Goal: Use online tool/utility: Utilize a website feature to perform a specific function

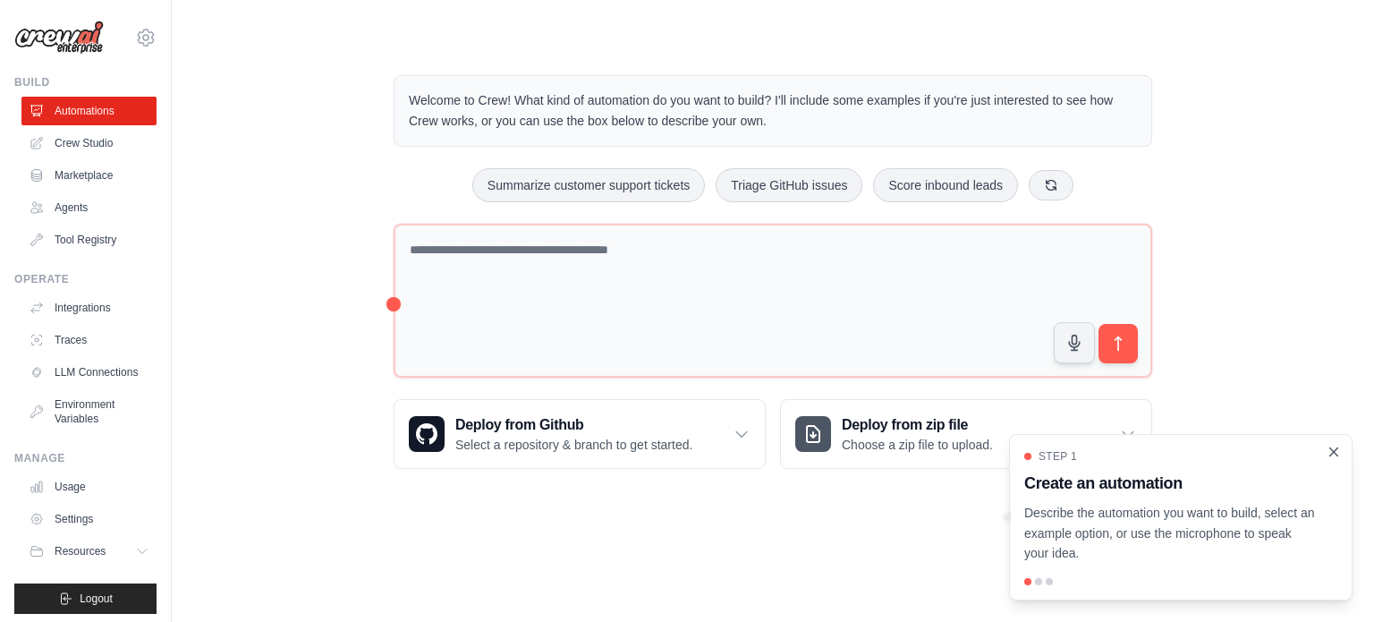
click at [1326, 448] on icon "Close walkthrough" at bounding box center [1334, 452] width 16 height 16
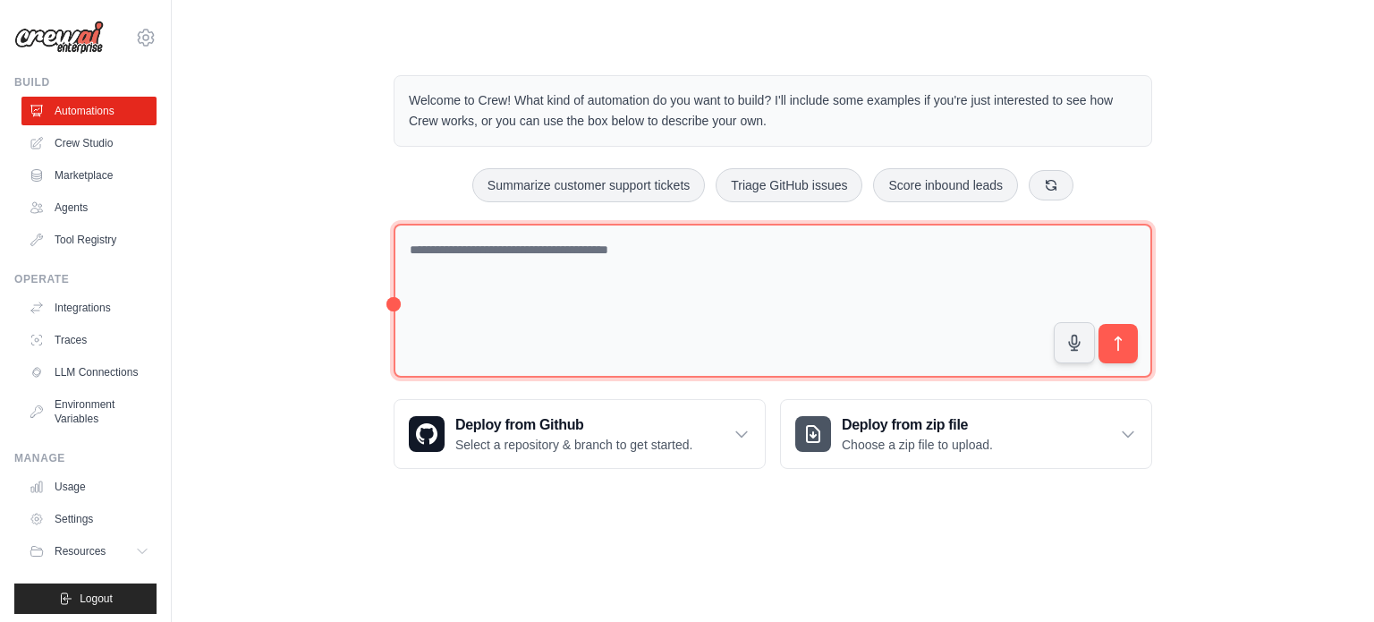
click at [404, 246] on textarea at bounding box center [773, 301] width 758 height 155
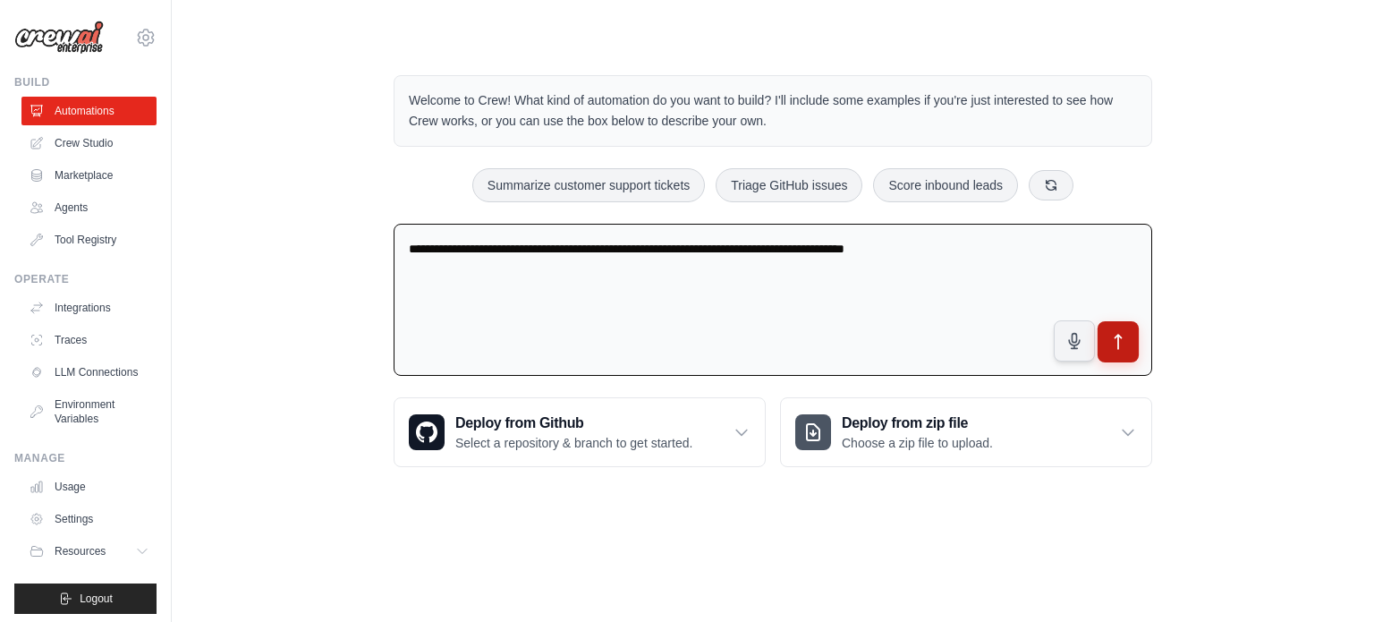
type textarea "**********"
click at [1118, 337] on icon "submit" at bounding box center [1118, 342] width 6 height 14
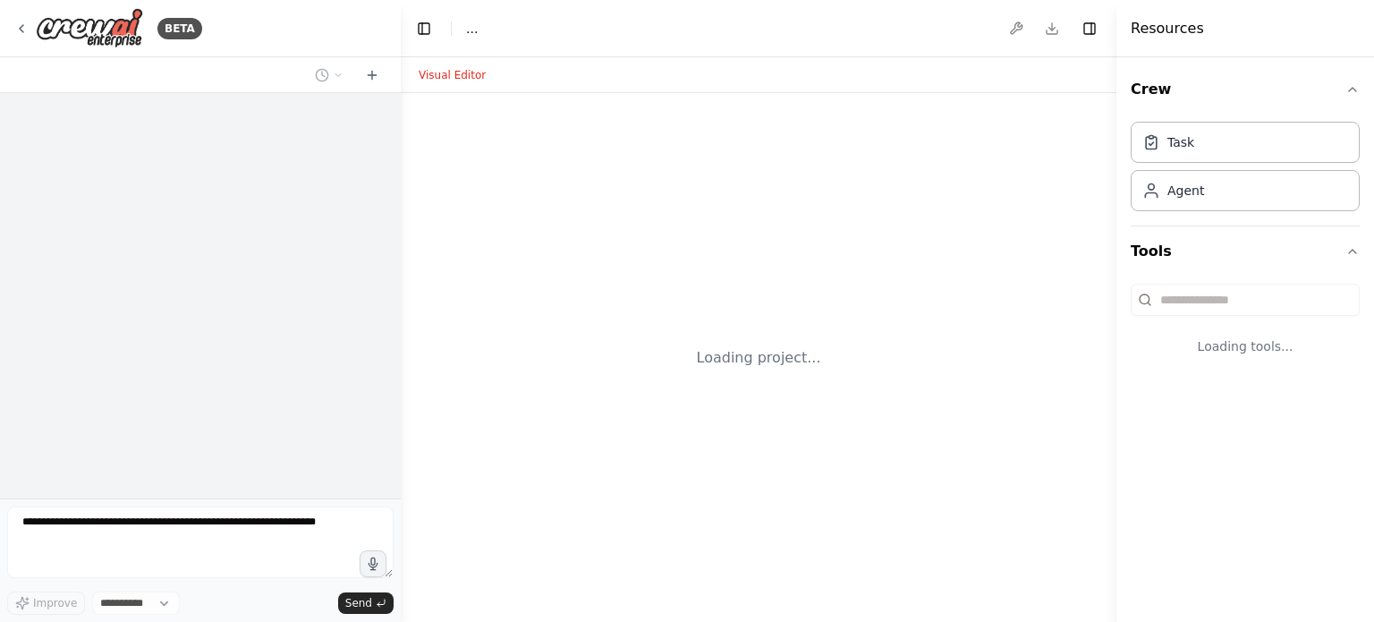
select select "****"
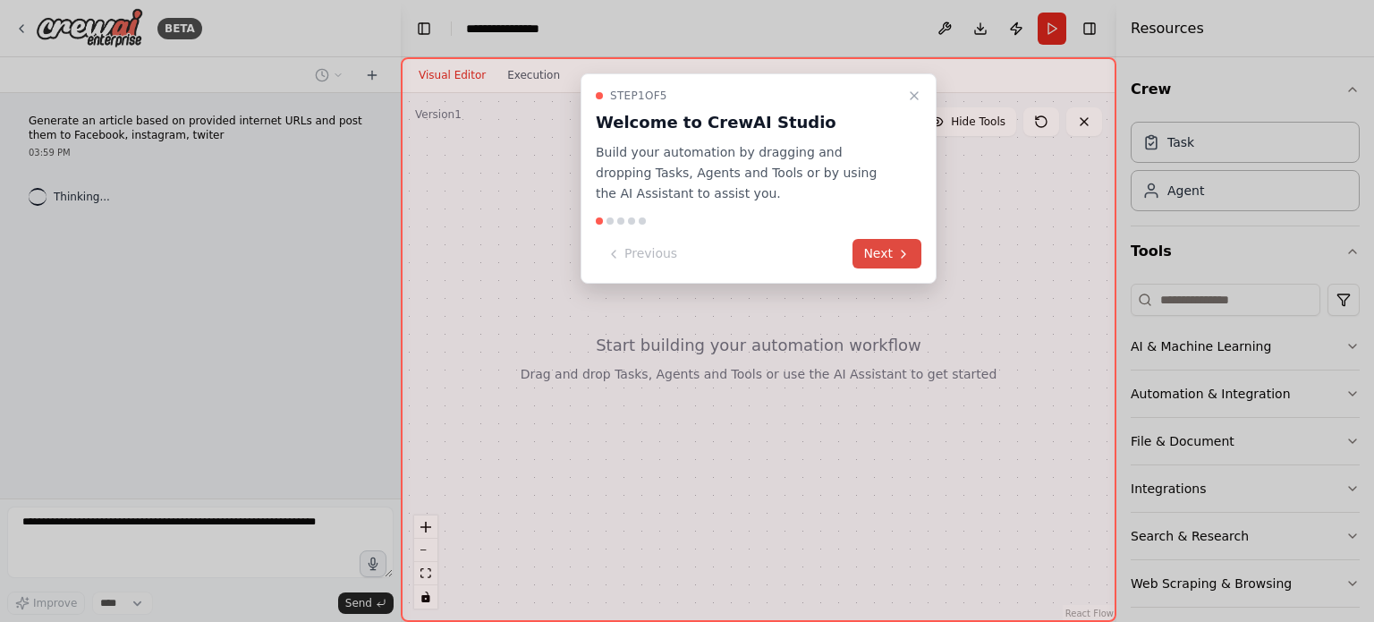
click at [883, 250] on button "Next" at bounding box center [886, 254] width 69 height 30
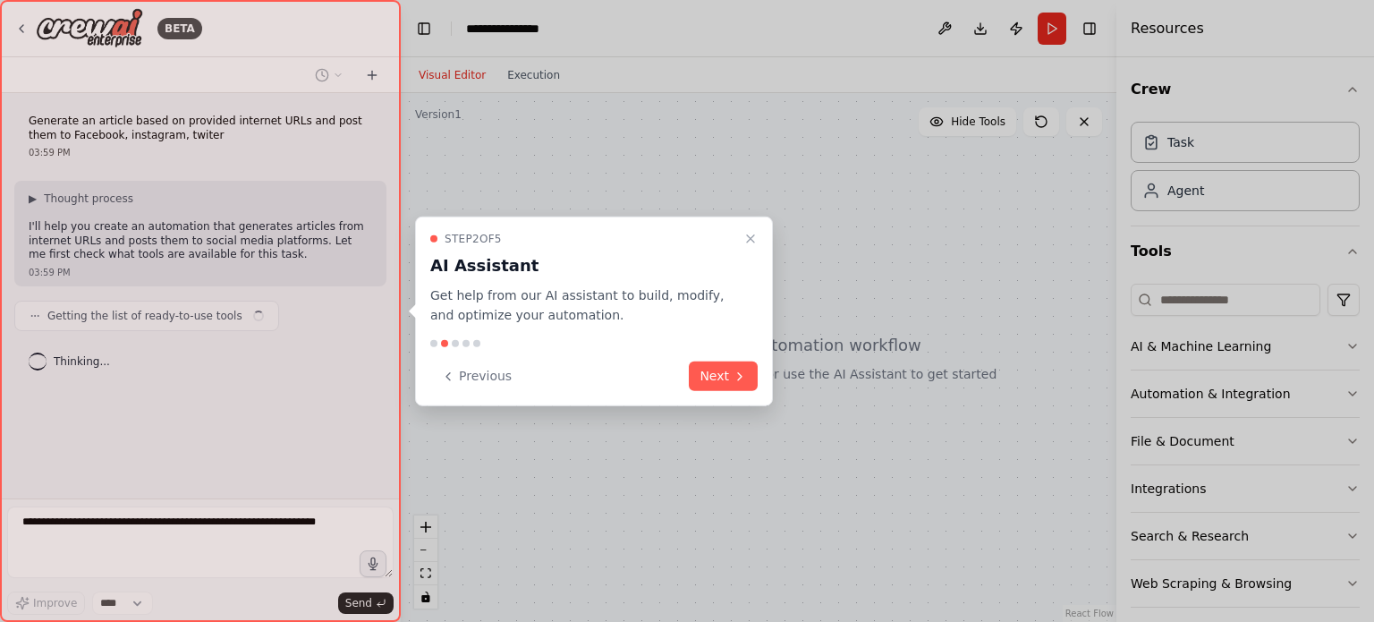
click at [733, 364] on button "Next" at bounding box center [723, 376] width 69 height 30
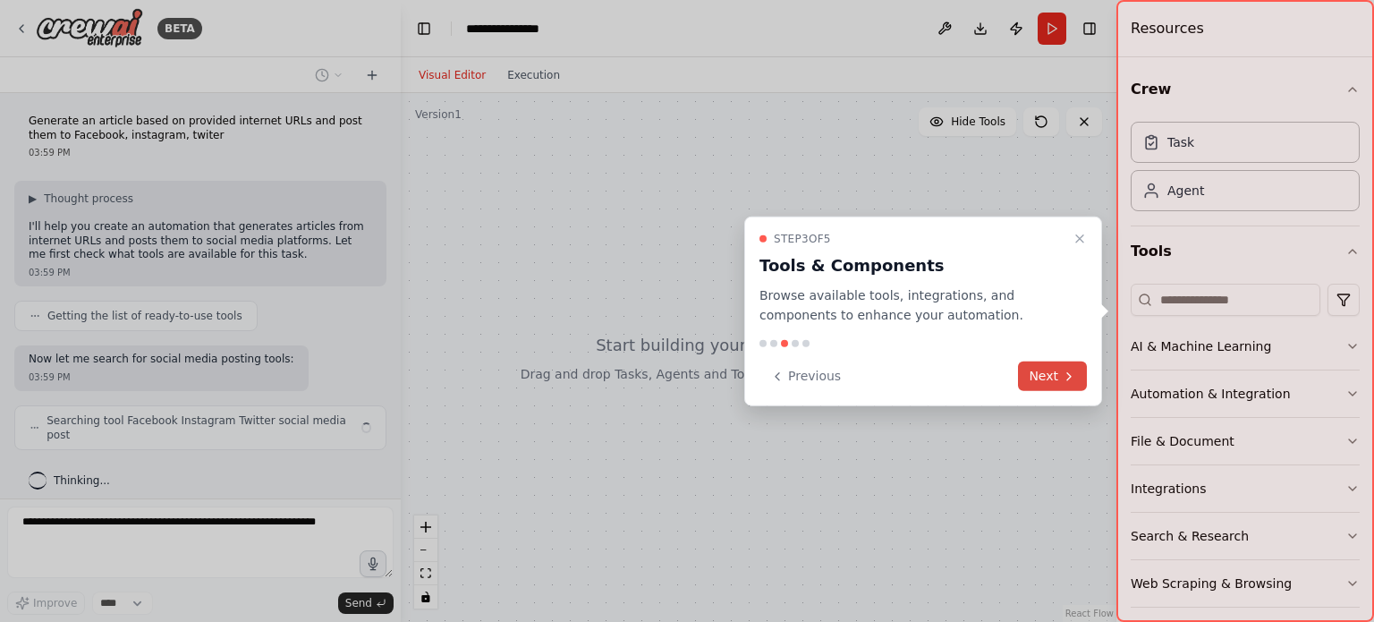
click at [1055, 373] on button "Next" at bounding box center [1052, 376] width 69 height 30
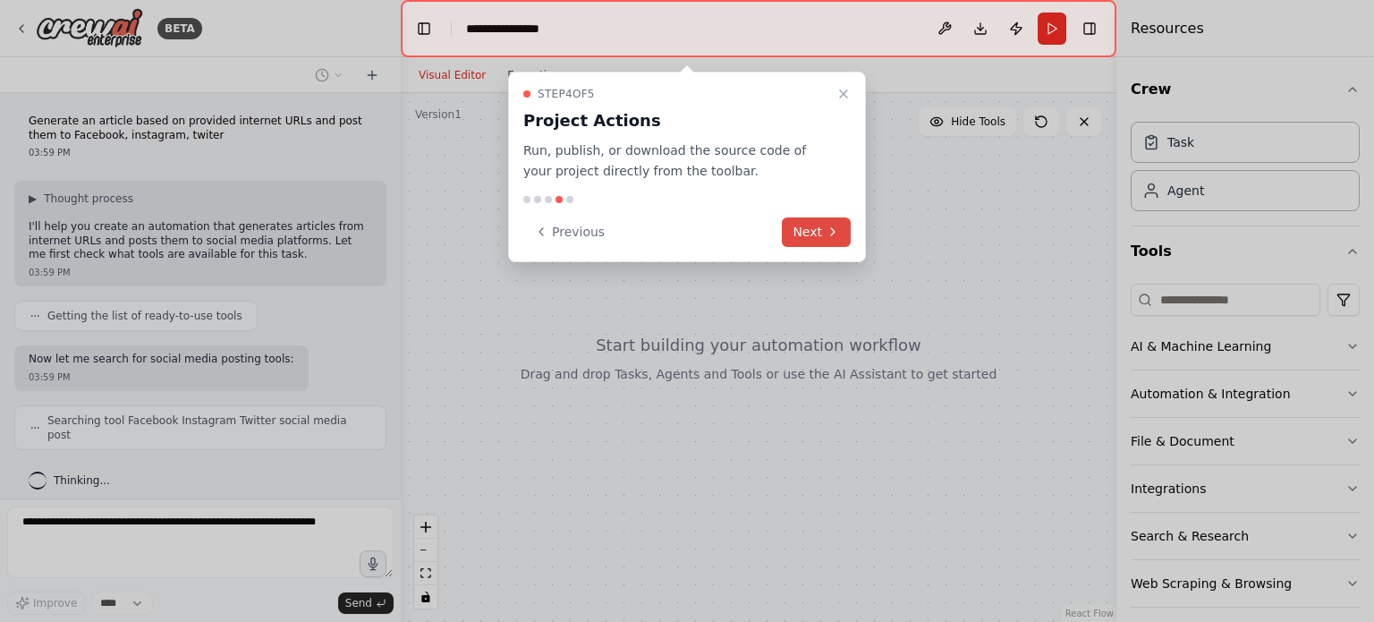
click at [816, 224] on button "Next" at bounding box center [816, 232] width 69 height 30
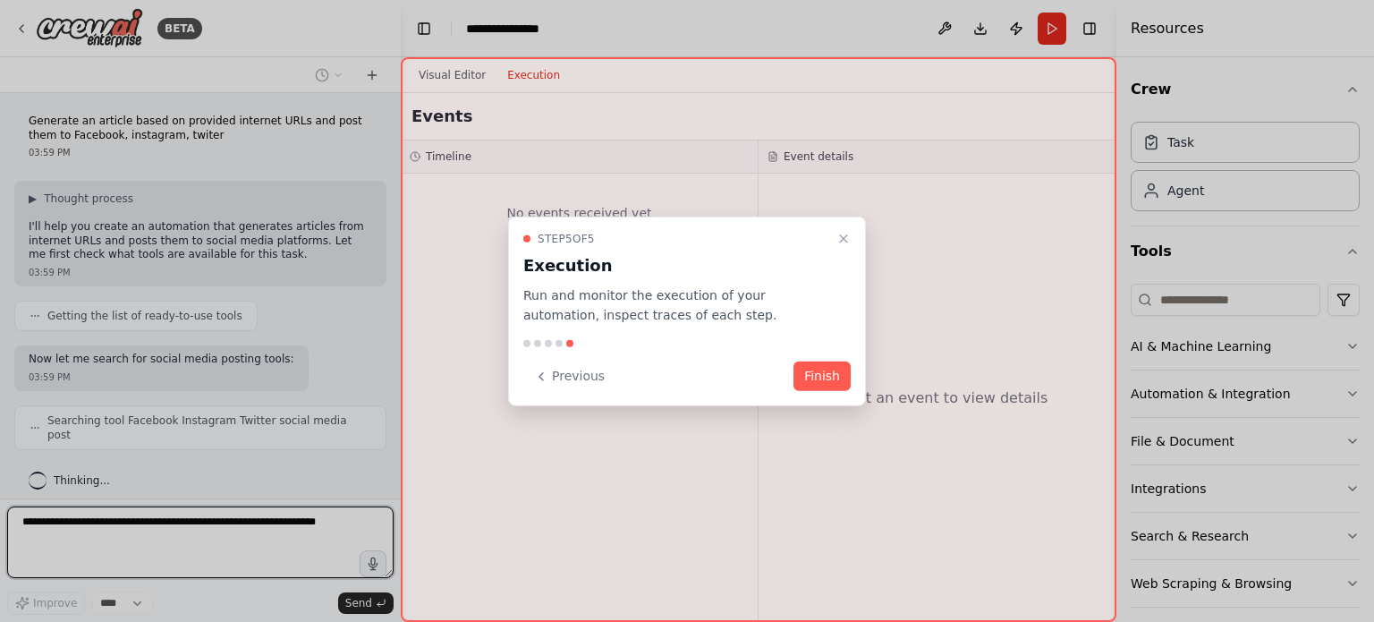
scroll to position [8, 0]
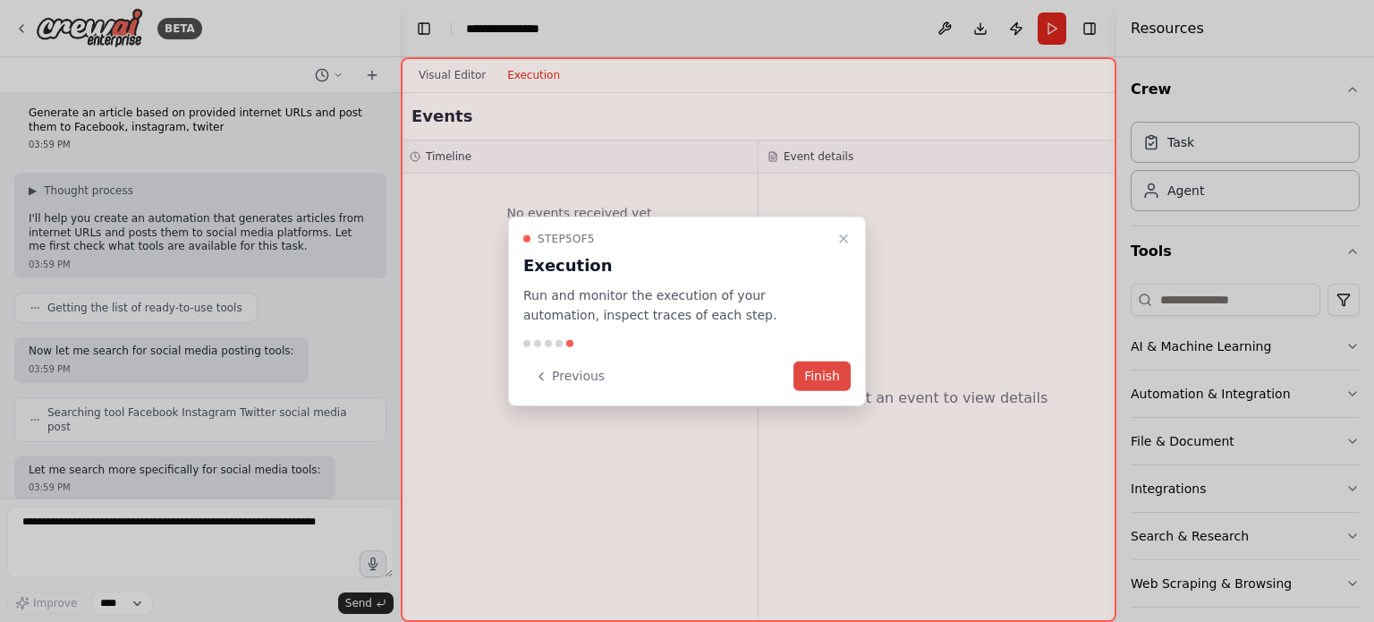
click at [823, 372] on button "Finish" at bounding box center [821, 376] width 57 height 30
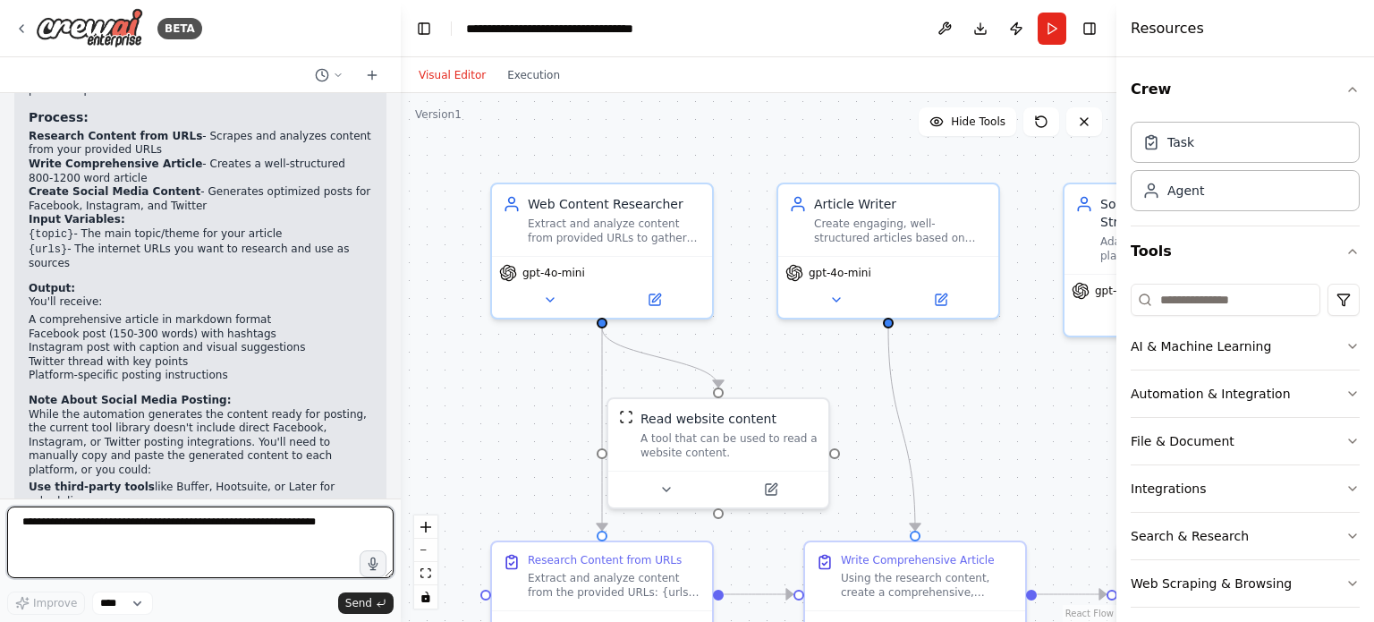
scroll to position [1417, 0]
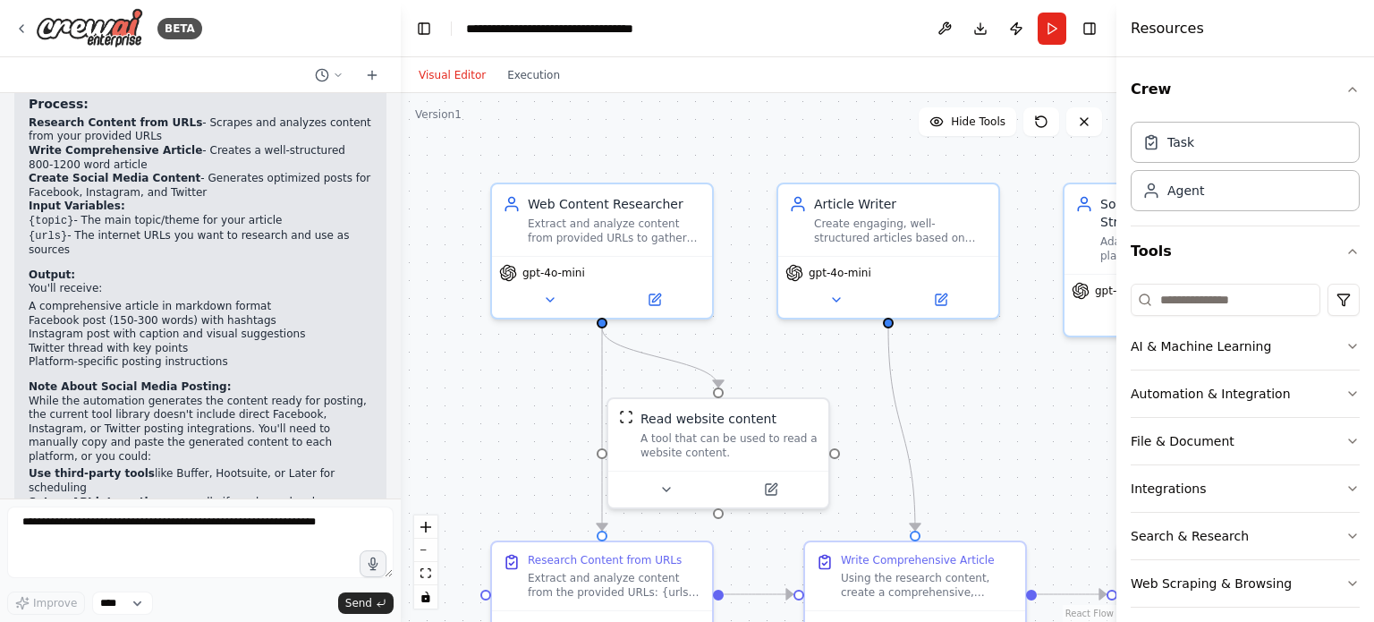
click at [995, 394] on div ".deletable-edge-delete-btn { width: 20px; height: 20px; border: 0px solid #ffff…" at bounding box center [759, 357] width 716 height 529
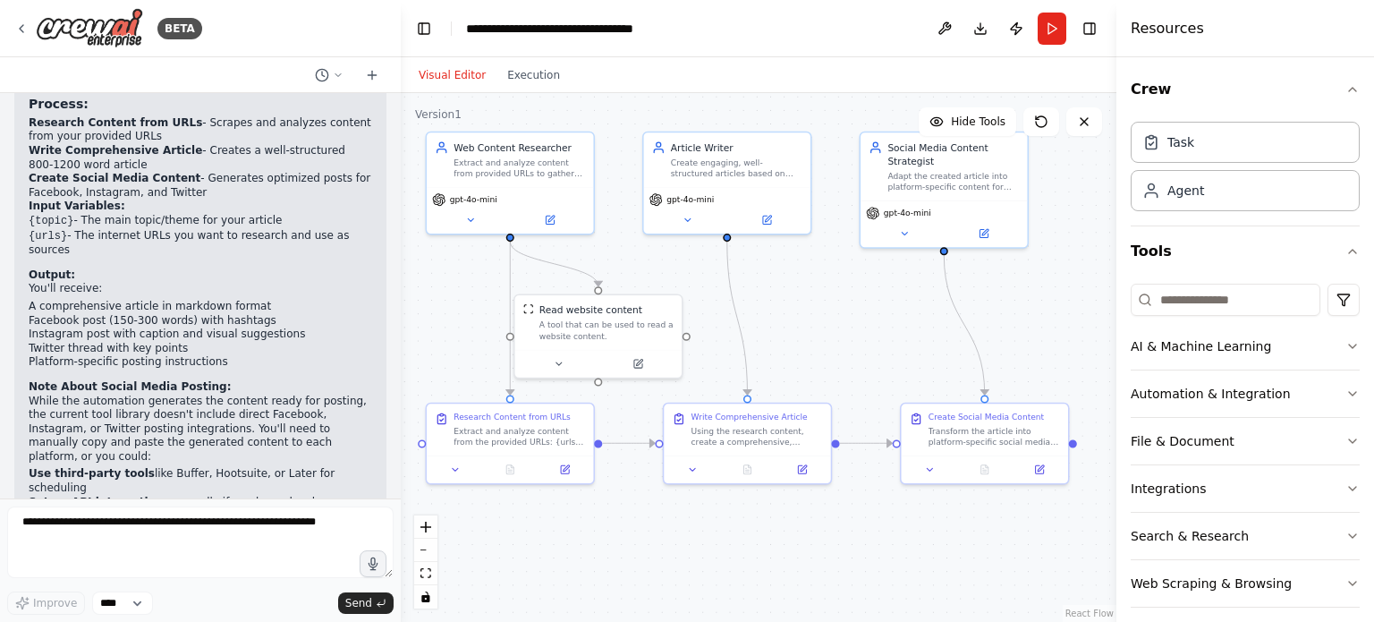
drag, startPoint x: 1025, startPoint y: 390, endPoint x: 833, endPoint y: 316, distance: 206.1
click at [833, 316] on div ".deletable-edge-delete-btn { width: 20px; height: 20px; border: 0px solid #ffff…" at bounding box center [759, 357] width 716 height 529
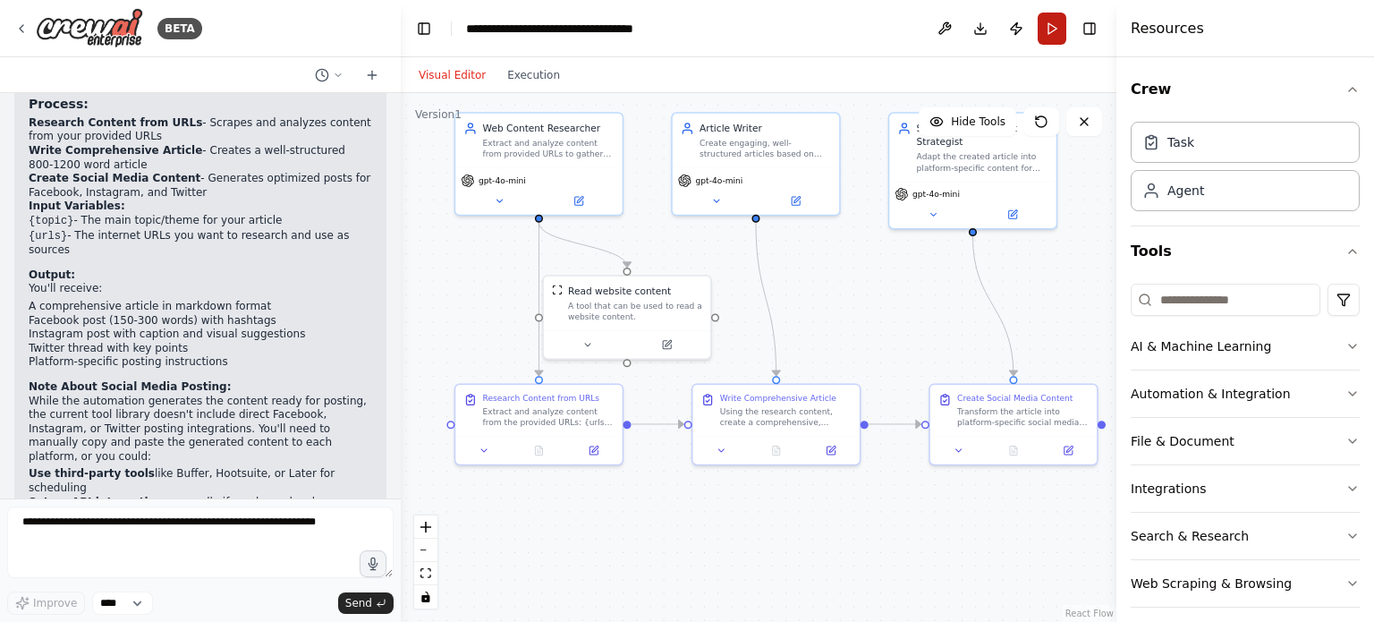
click at [1050, 31] on button "Run" at bounding box center [1052, 29] width 29 height 32
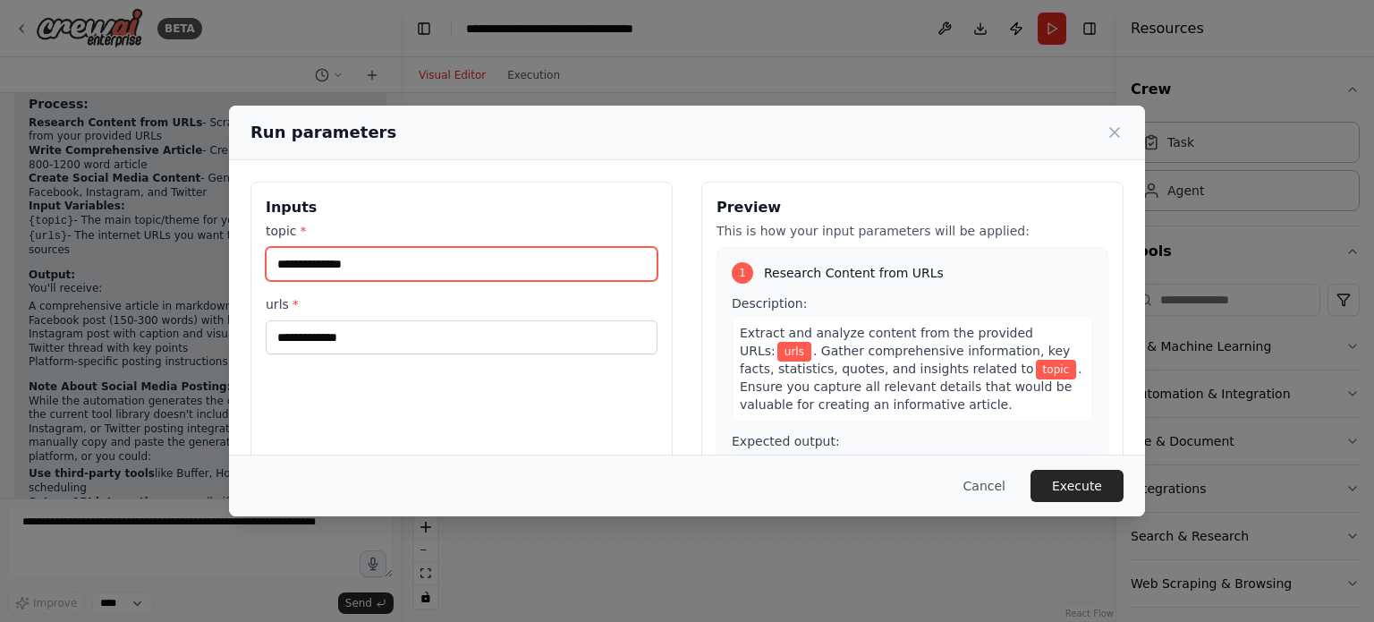
click at [381, 265] on input "topic *" at bounding box center [462, 264] width 392 height 34
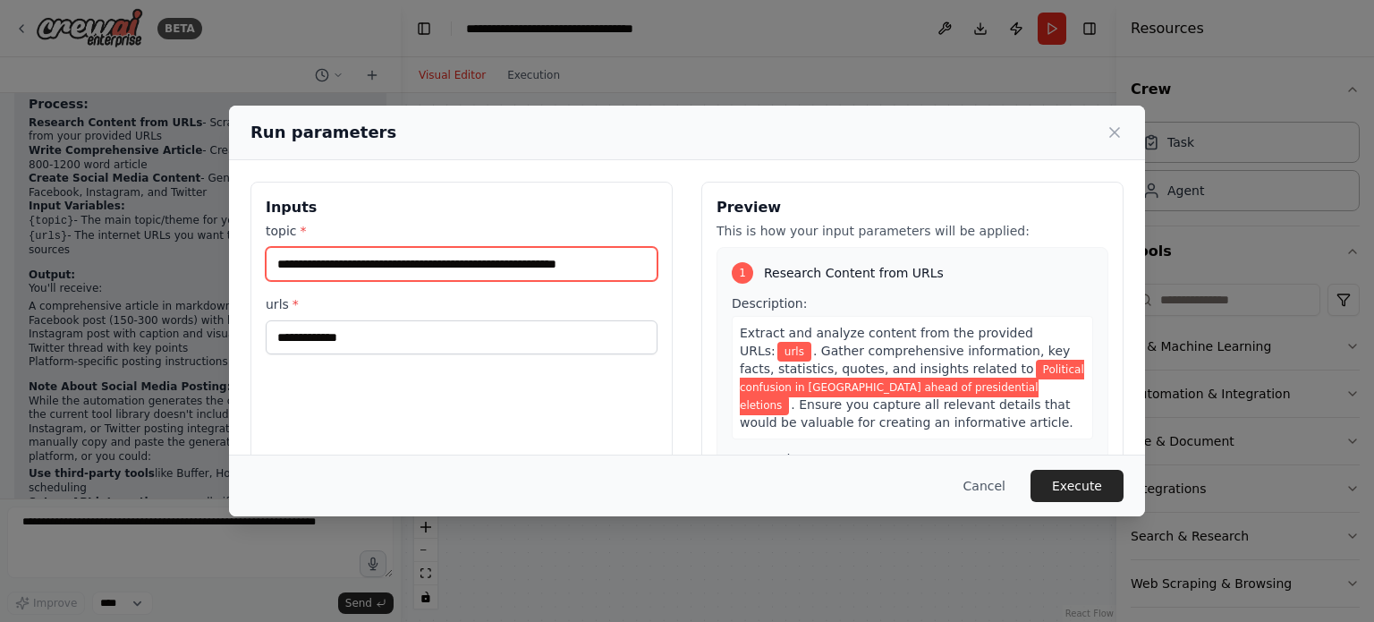
click at [589, 263] on input "**********" at bounding box center [462, 264] width 392 height 34
type input "**********"
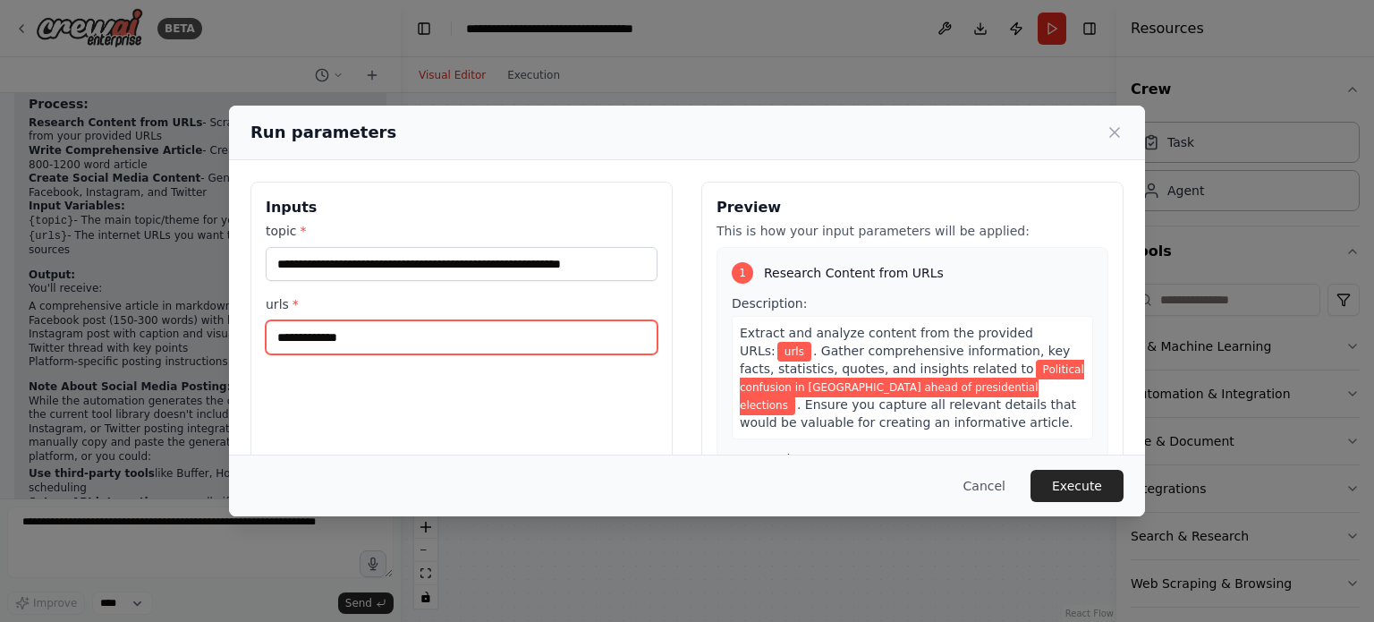
click at [372, 336] on input "urls *" at bounding box center [462, 337] width 392 height 34
paste input "**********"
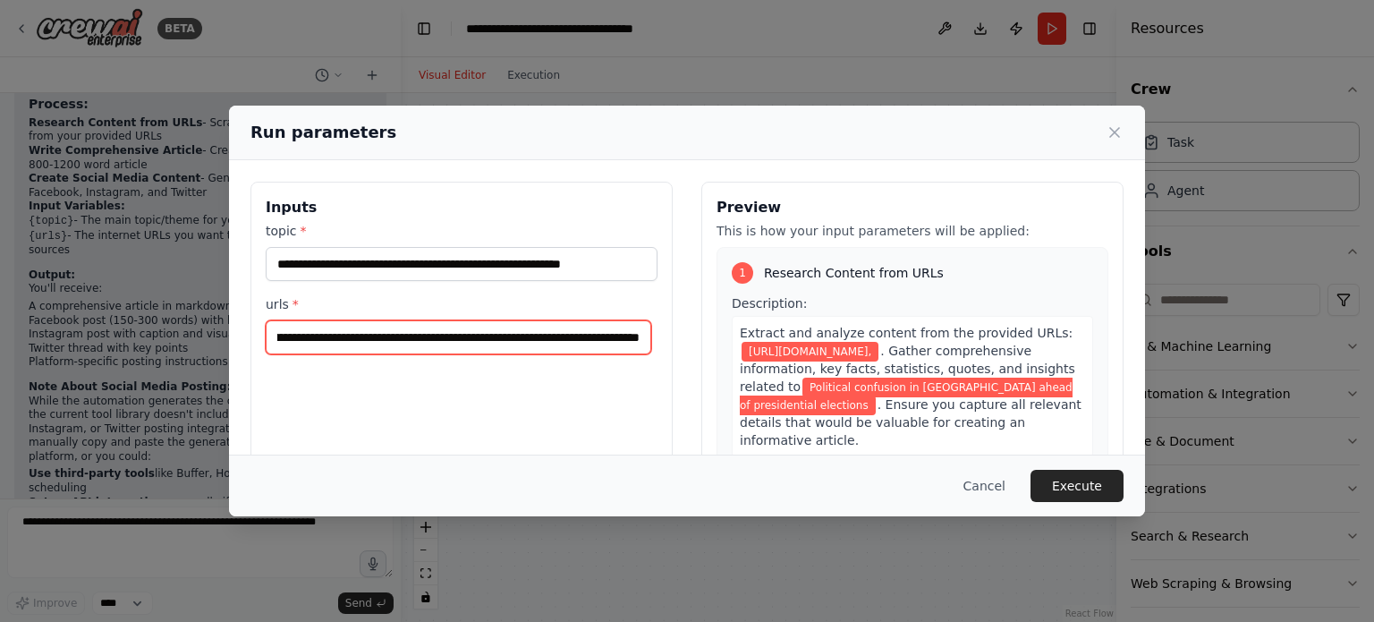
scroll to position [0, 0]
drag, startPoint x: 623, startPoint y: 338, endPoint x: 668, endPoint y: 357, distance: 49.3
click at [623, 336] on input "**********" at bounding box center [458, 337] width 385 height 34
paste input "**********"
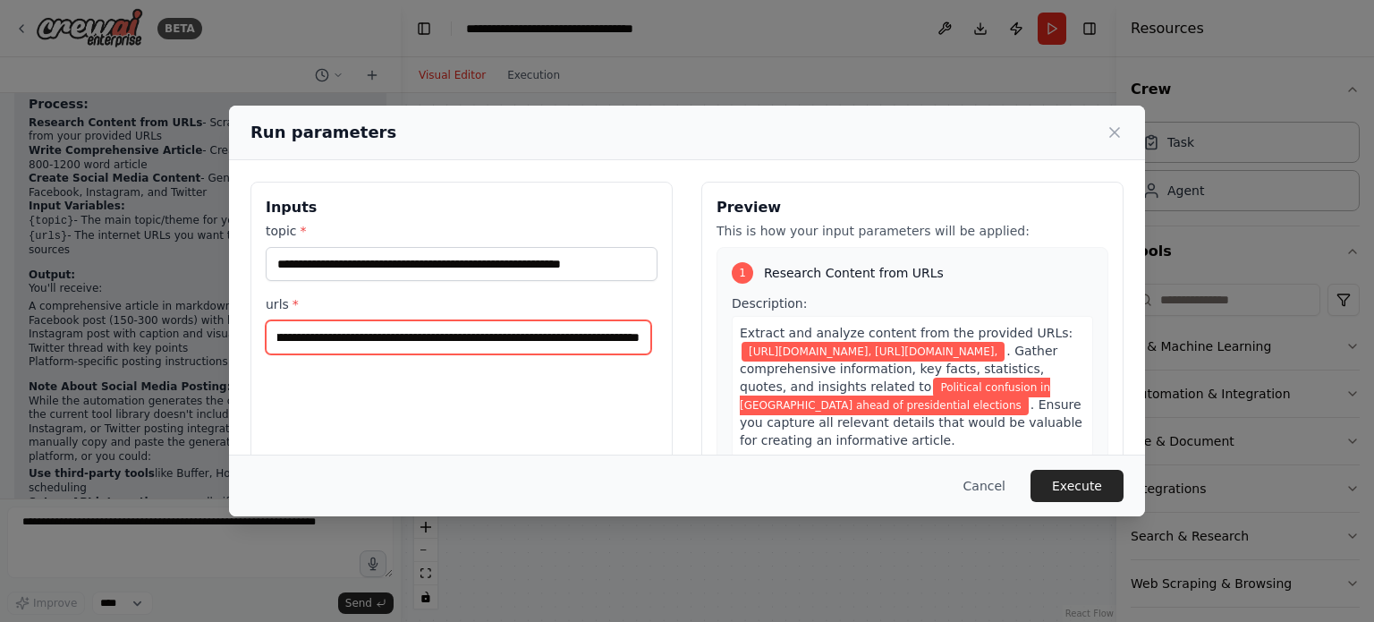
scroll to position [0, 0]
click at [636, 338] on input "**********" at bounding box center [458, 337] width 385 height 34
paste input "**********"
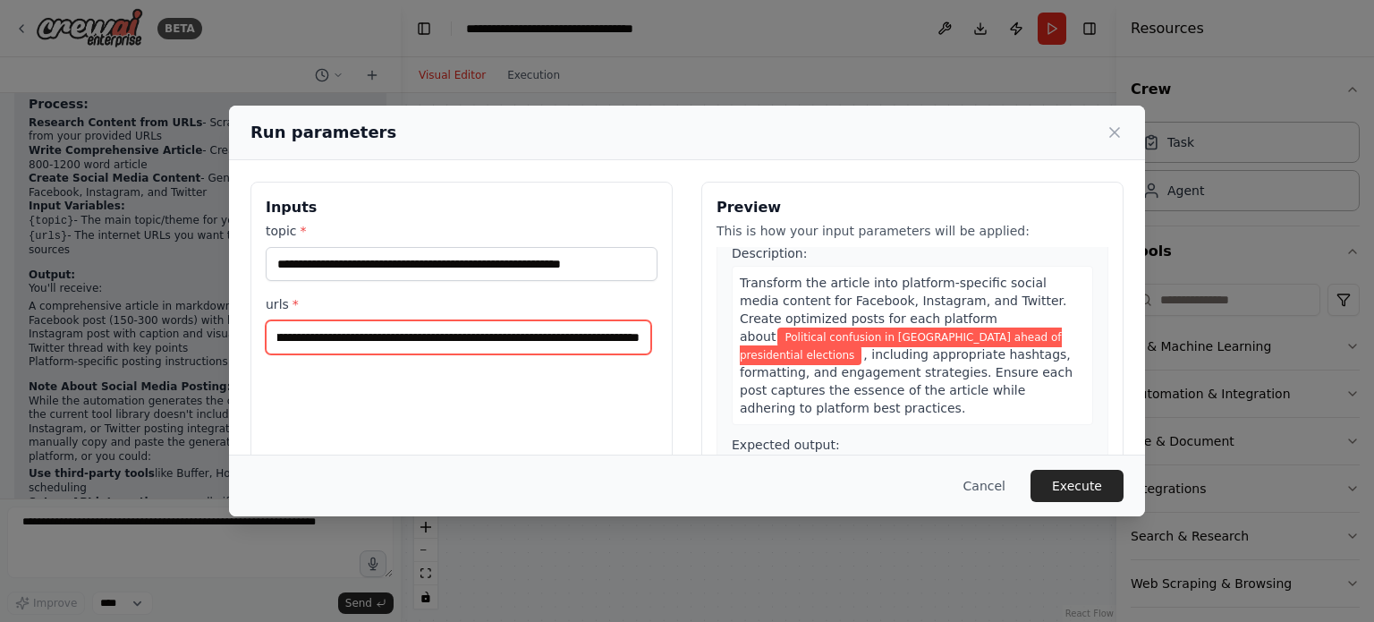
scroll to position [843, 0]
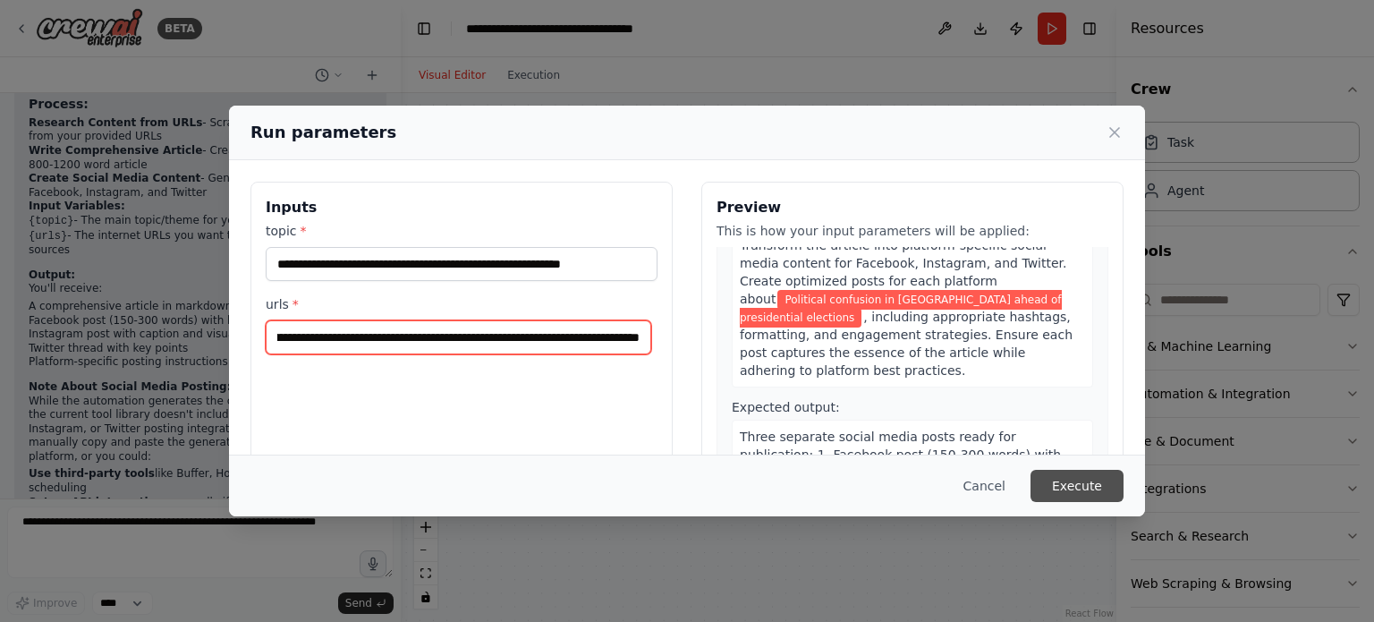
type input "**********"
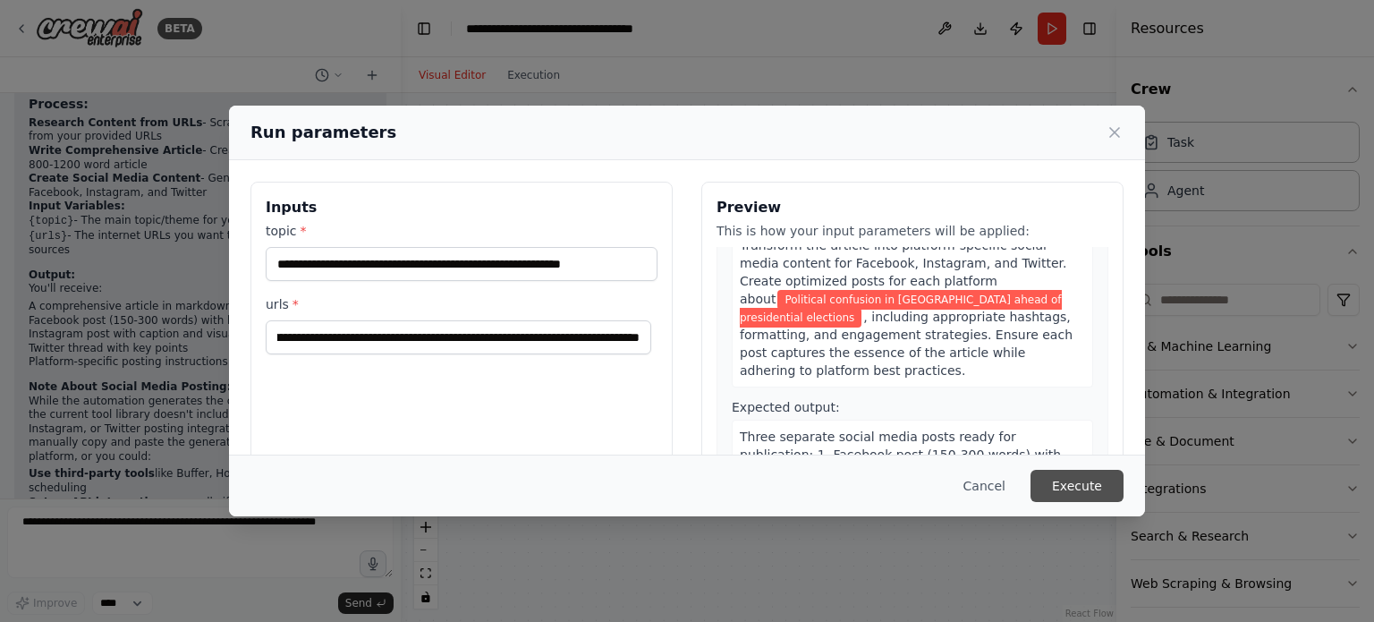
click at [1076, 485] on button "Execute" at bounding box center [1076, 486] width 93 height 32
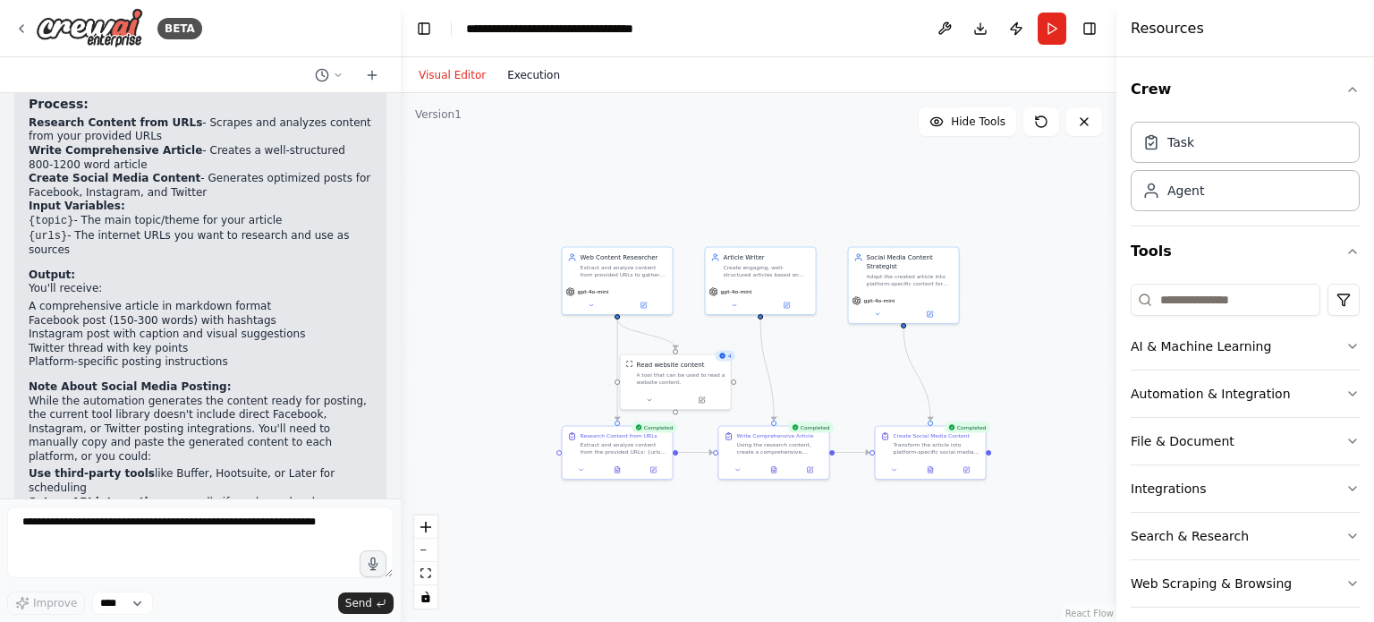
click at [531, 74] on button "Execution" at bounding box center [533, 74] width 74 height 21
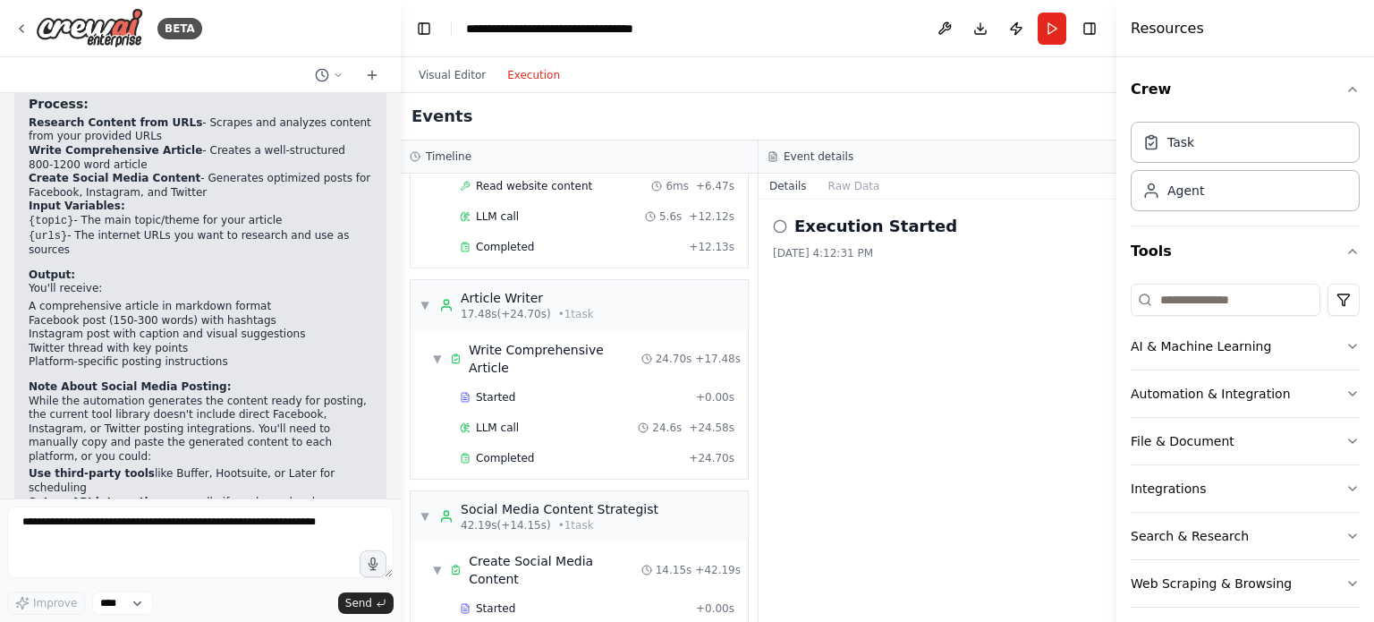
scroll to position [433, 0]
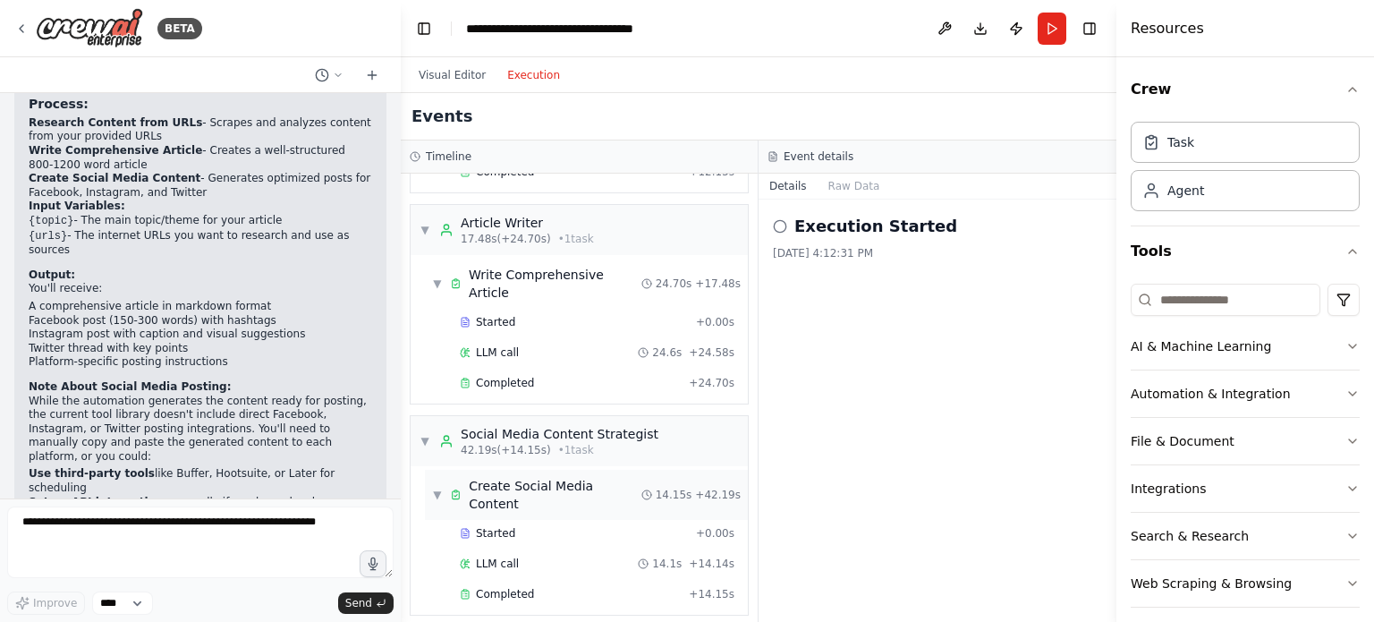
click at [529, 477] on div "Create Social Media Content" at bounding box center [555, 495] width 173 height 36
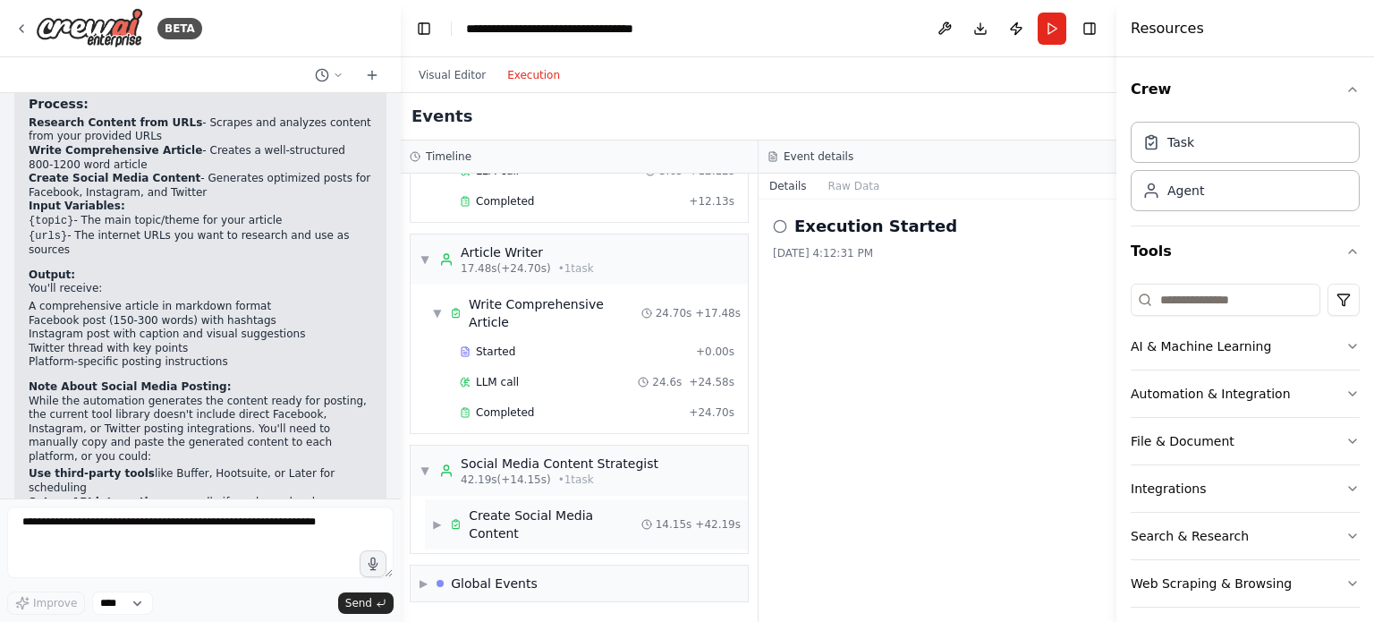
scroll to position [343, 0]
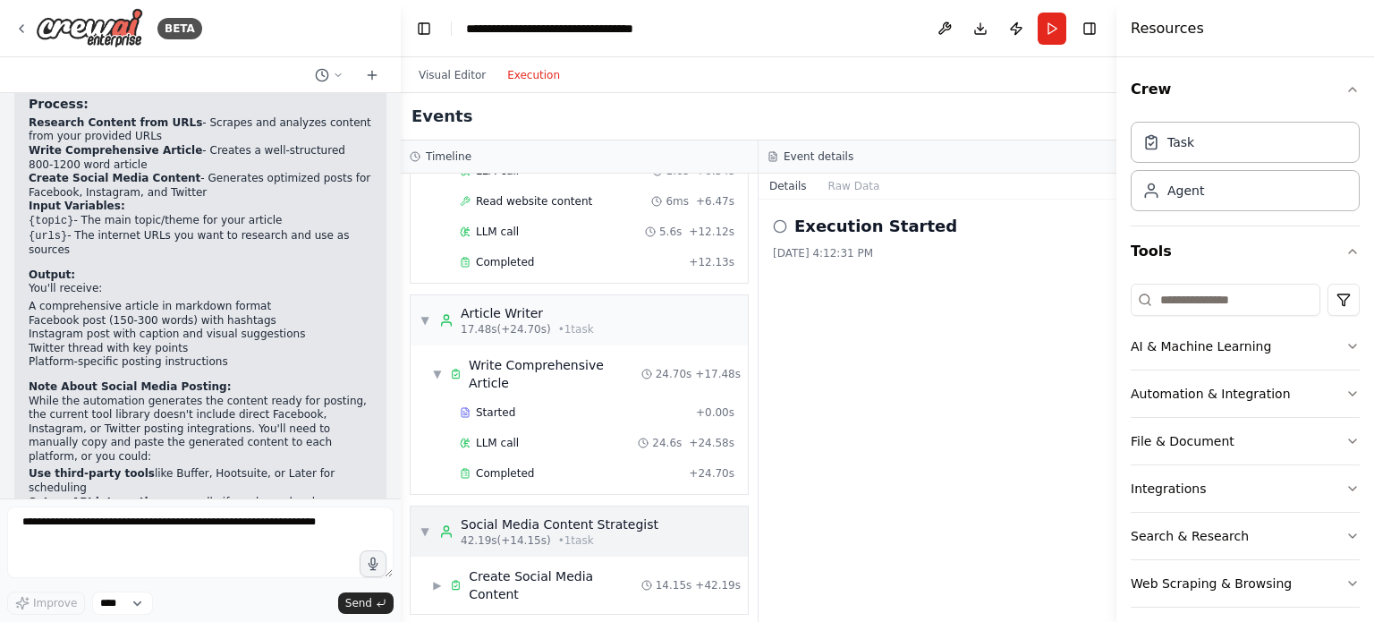
click at [534, 533] on span "42.19s (+14.15s)" at bounding box center [506, 540] width 90 height 14
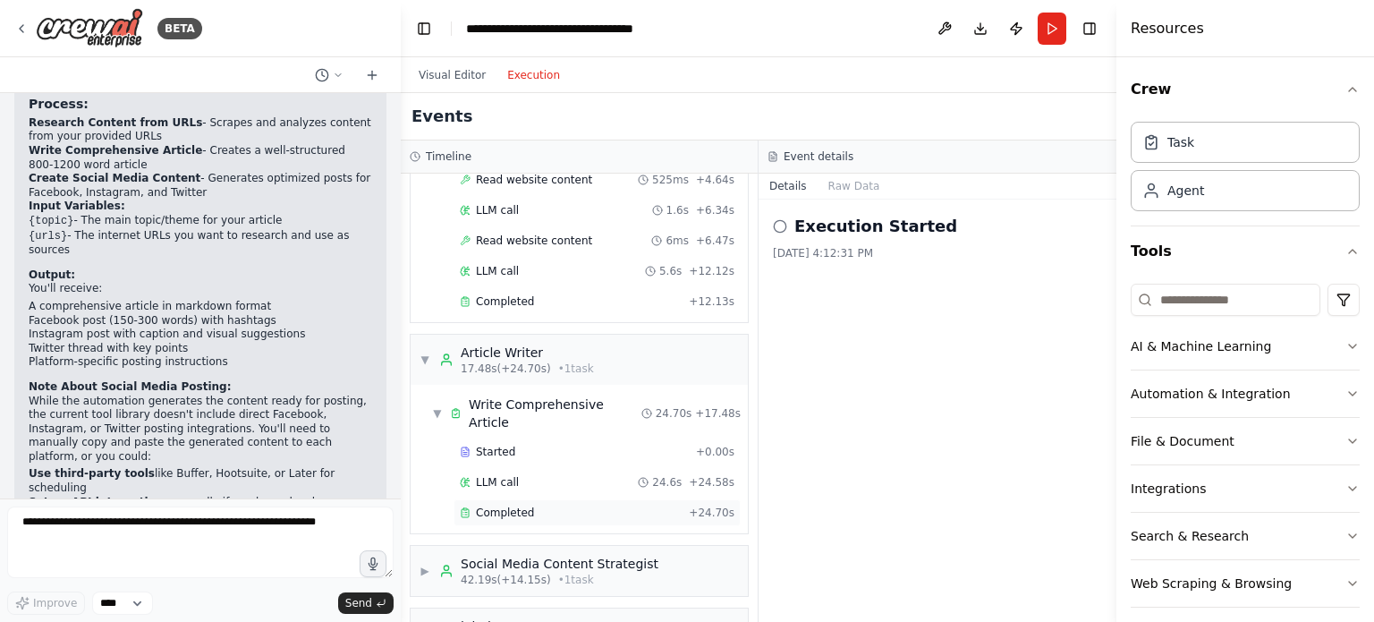
click at [506, 505] on span "Completed" at bounding box center [505, 512] width 58 height 14
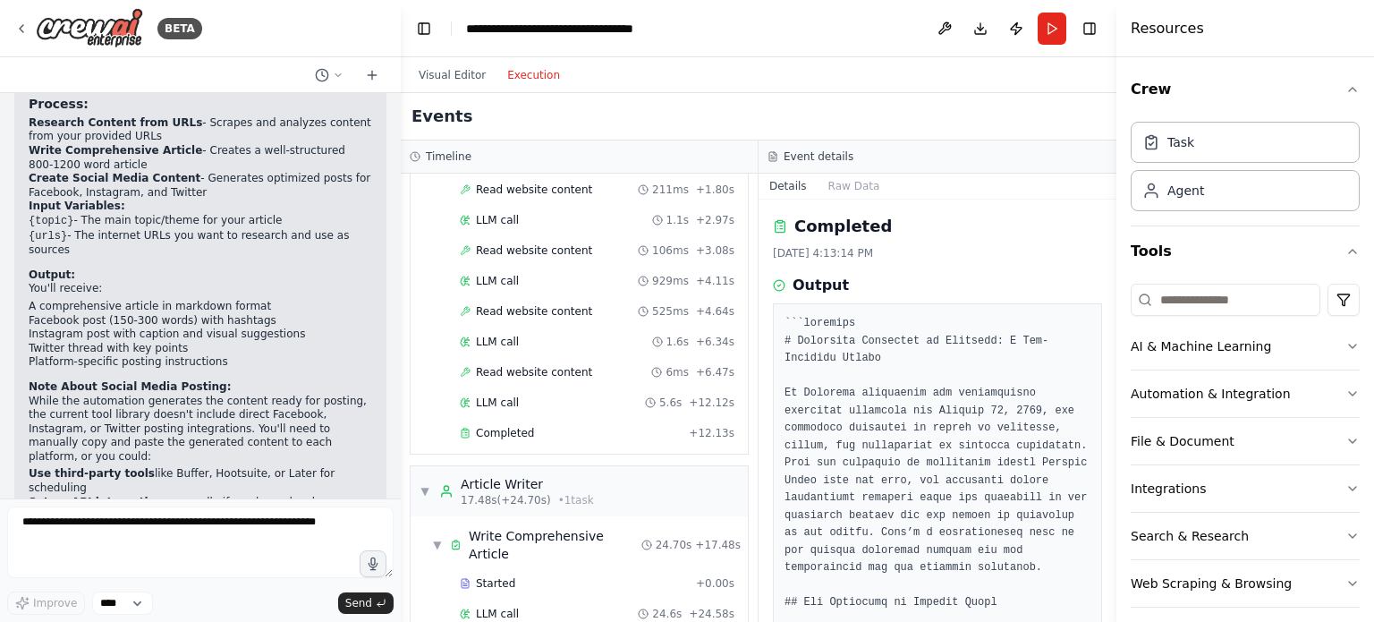
scroll to position [179, 0]
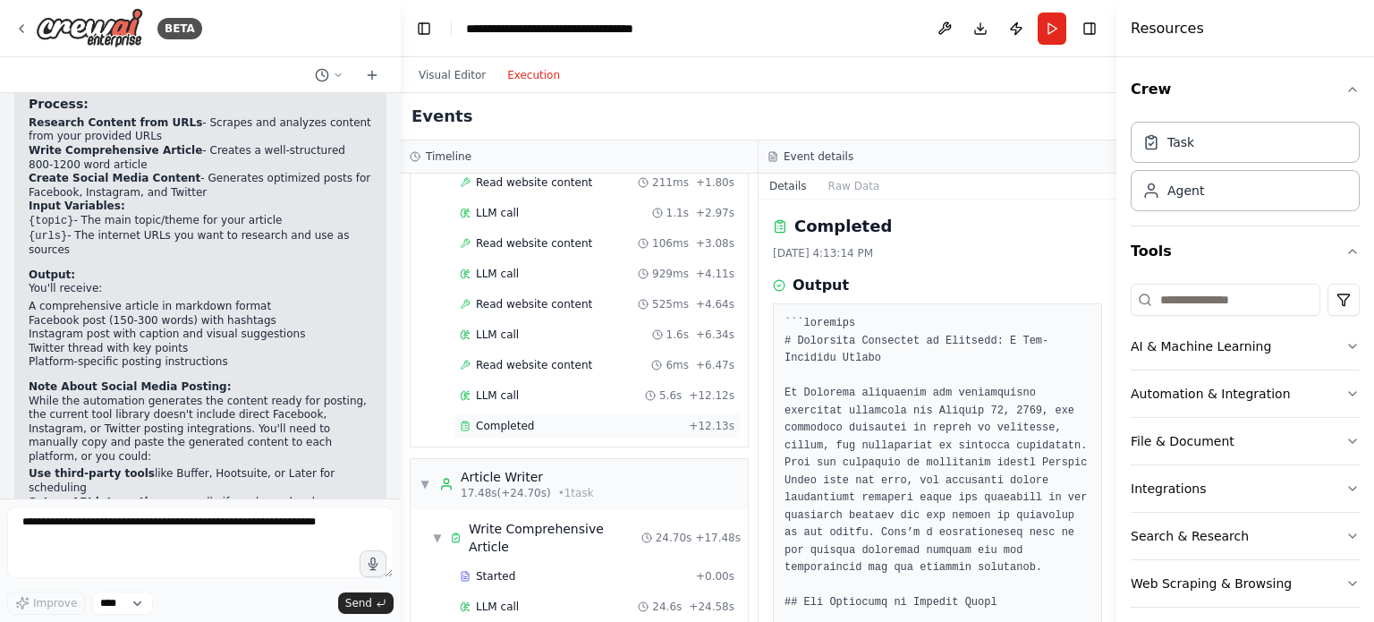
click at [506, 419] on span "Completed" at bounding box center [505, 426] width 58 height 14
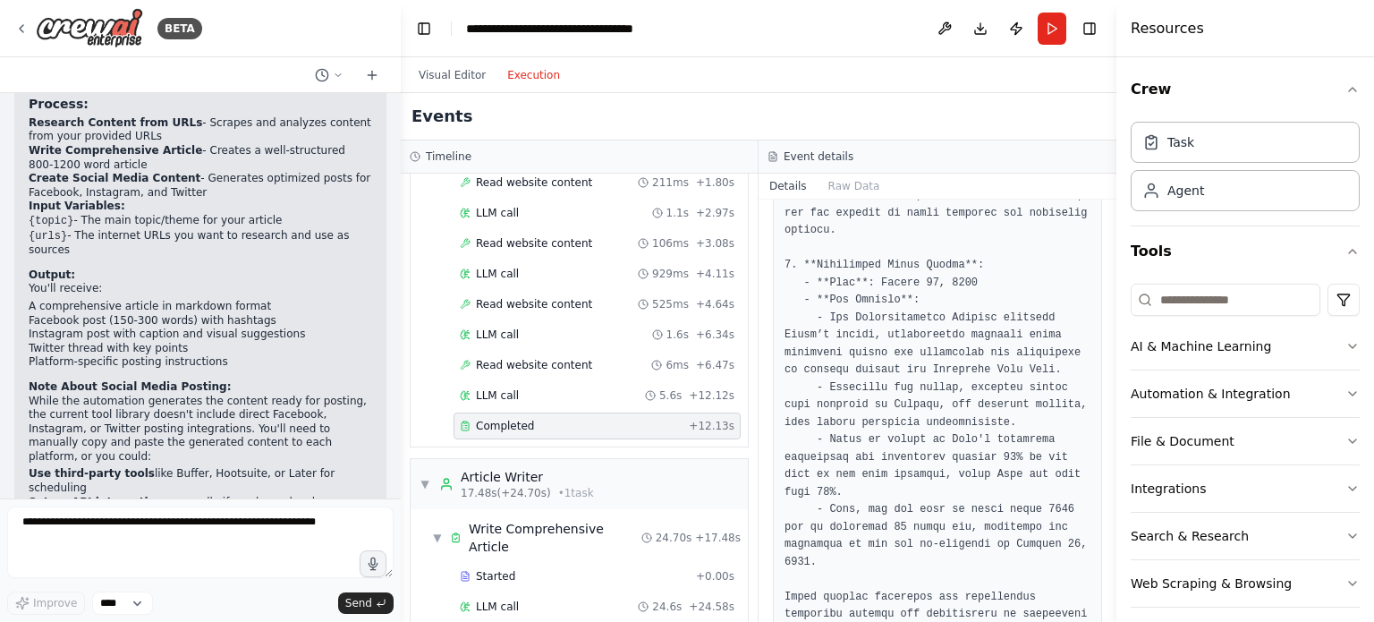
scroll to position [569, 0]
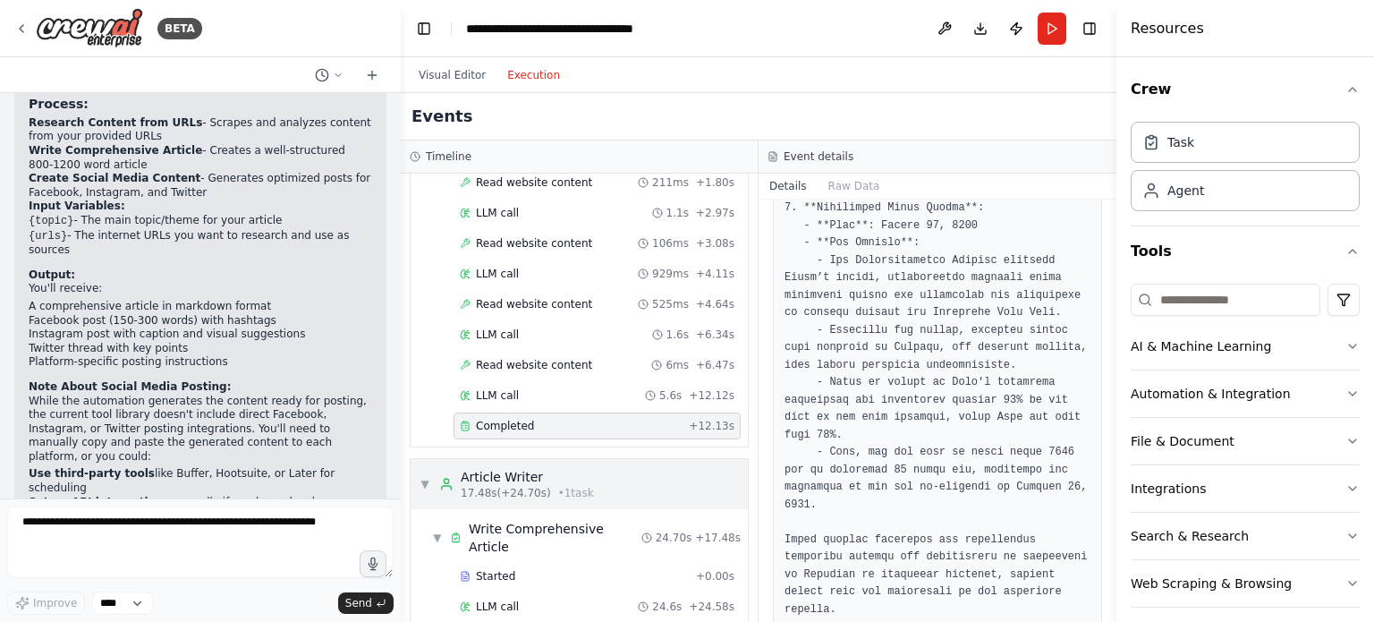
click at [515, 468] on div "Article Writer" at bounding box center [527, 477] width 133 height 18
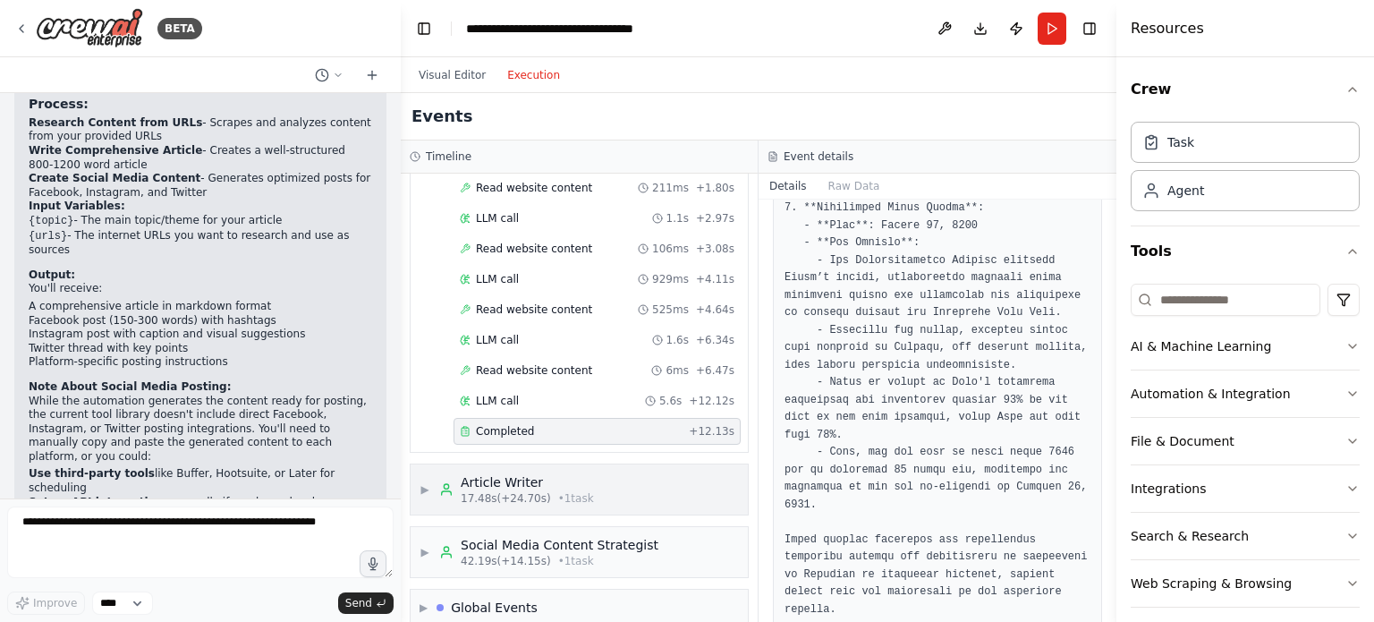
click at [540, 473] on div "Article Writer" at bounding box center [527, 482] width 133 height 18
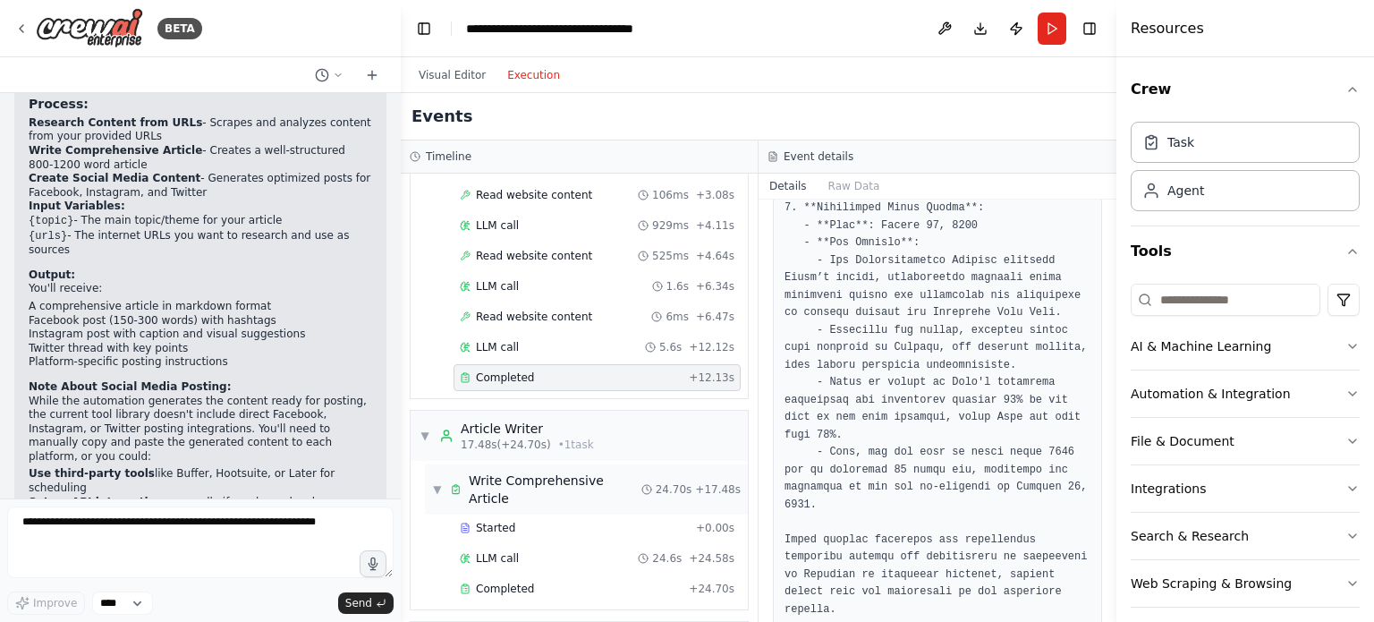
scroll to position [303, 0]
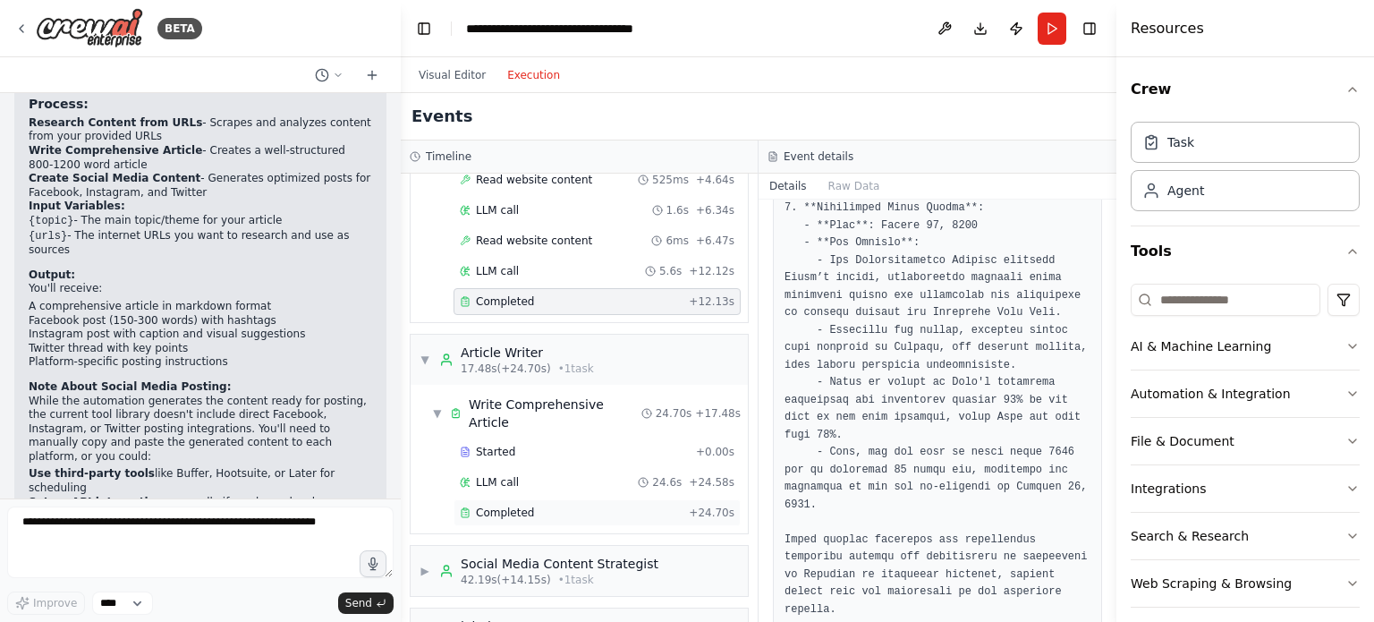
click at [512, 505] on span "Completed" at bounding box center [505, 512] width 58 height 14
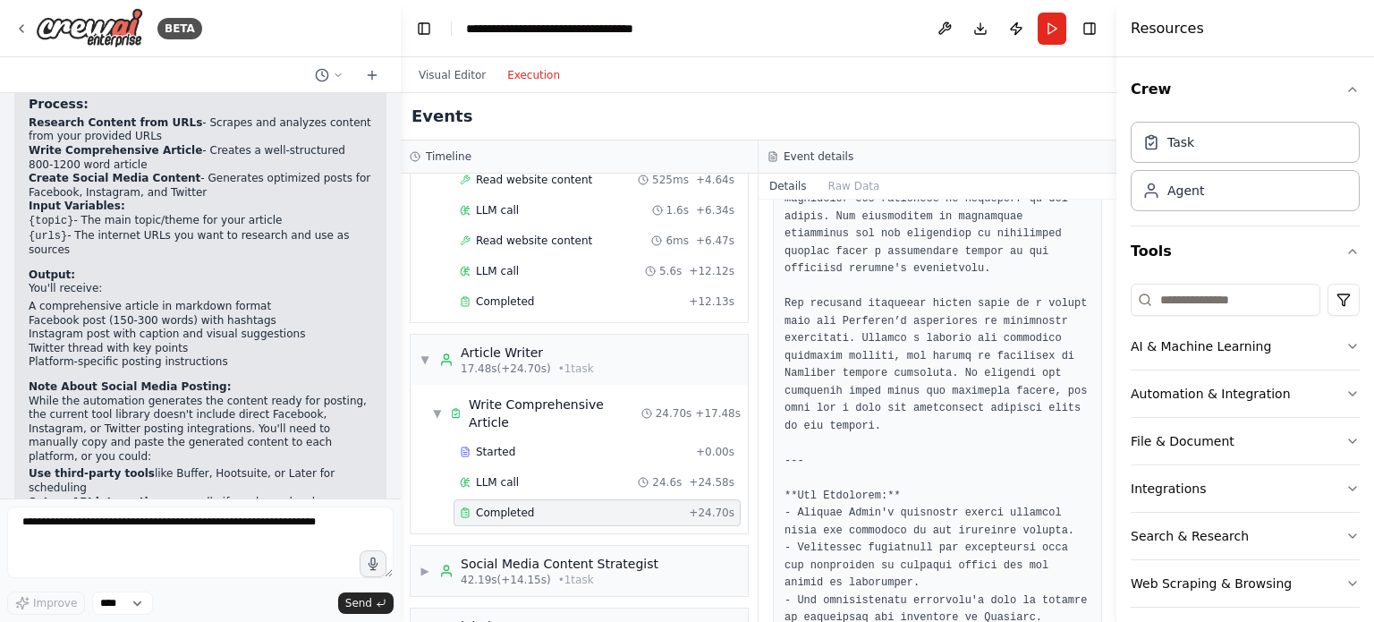
scroll to position [2296, 0]
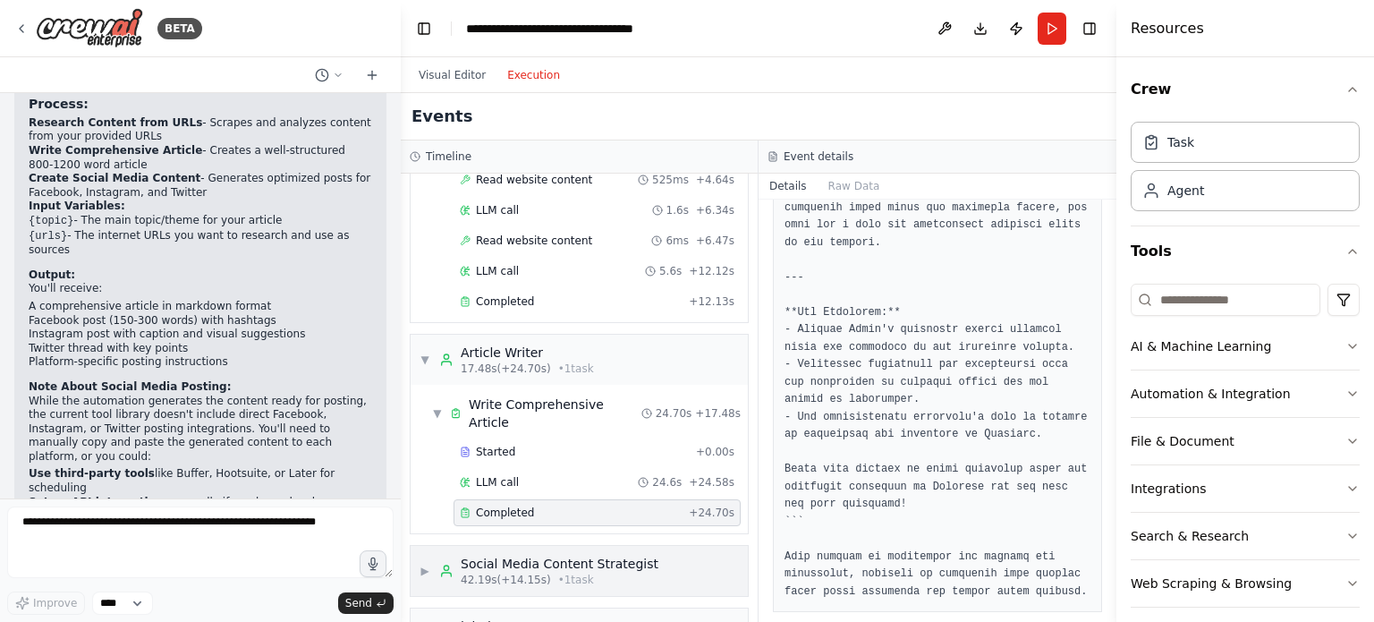
click at [504, 555] on div "Social Media Content Strategist" at bounding box center [560, 564] width 198 height 18
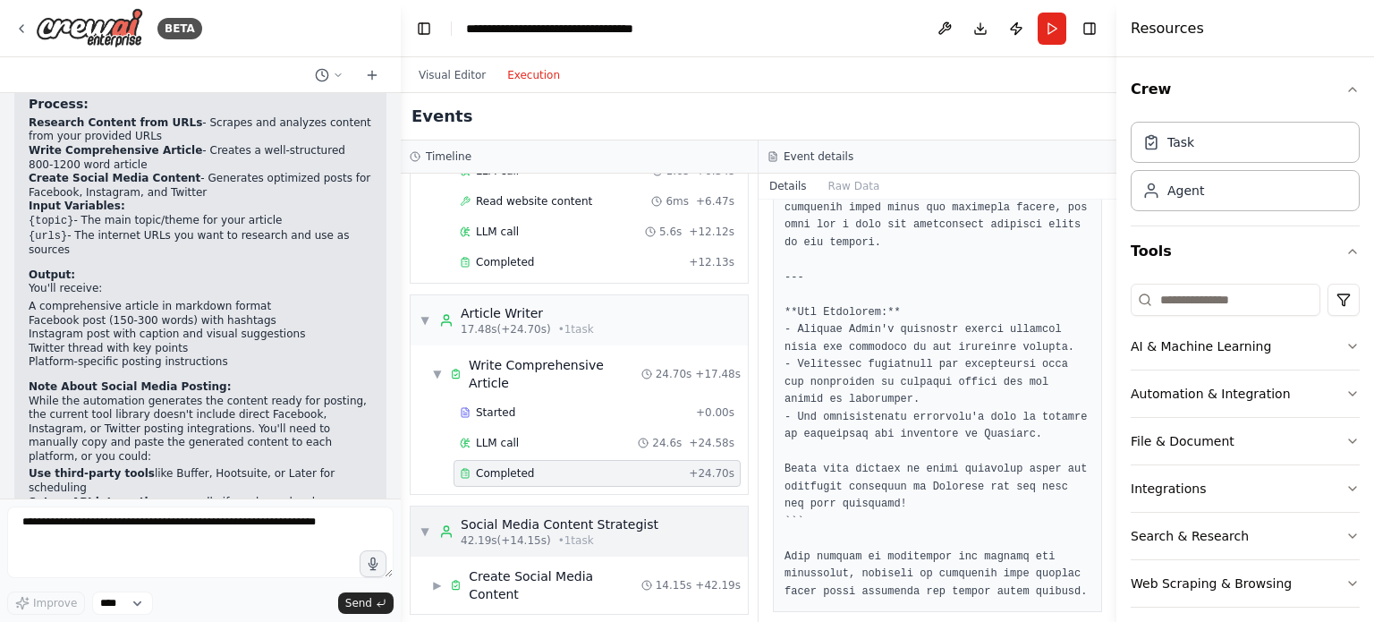
click at [529, 515] on div "Social Media Content Strategist" at bounding box center [560, 524] width 198 height 18
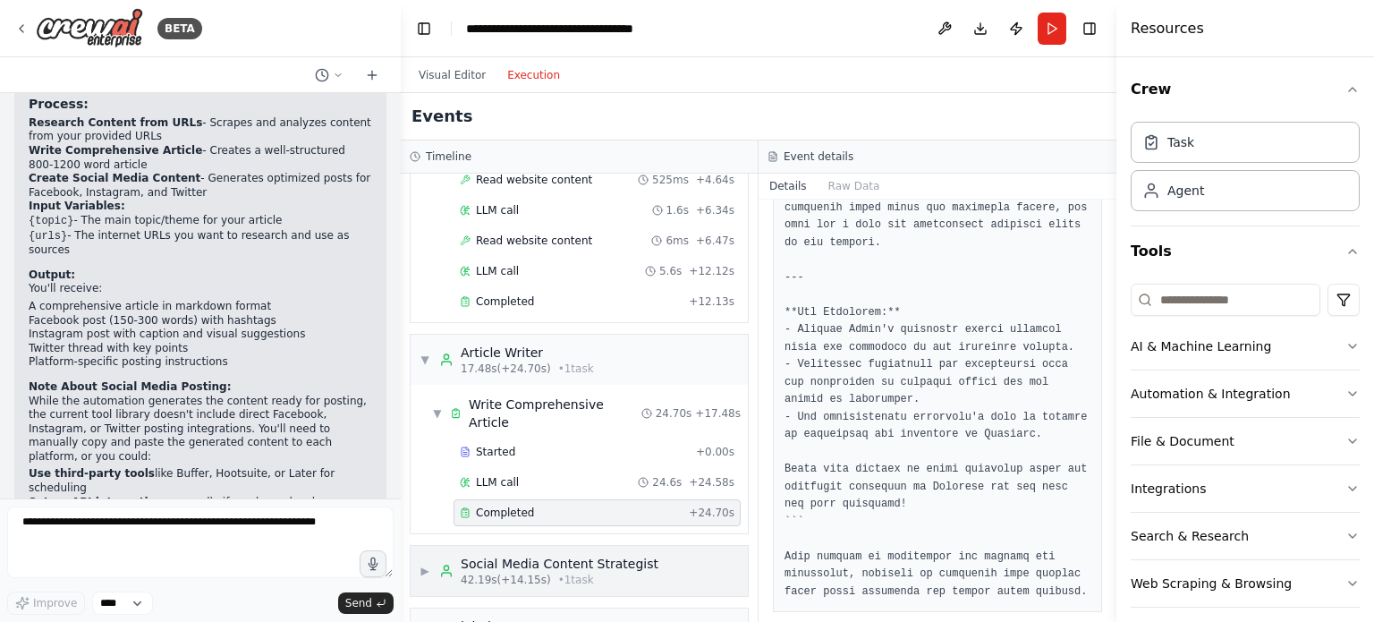
click at [504, 555] on div "Social Media Content Strategist" at bounding box center [560, 564] width 198 height 18
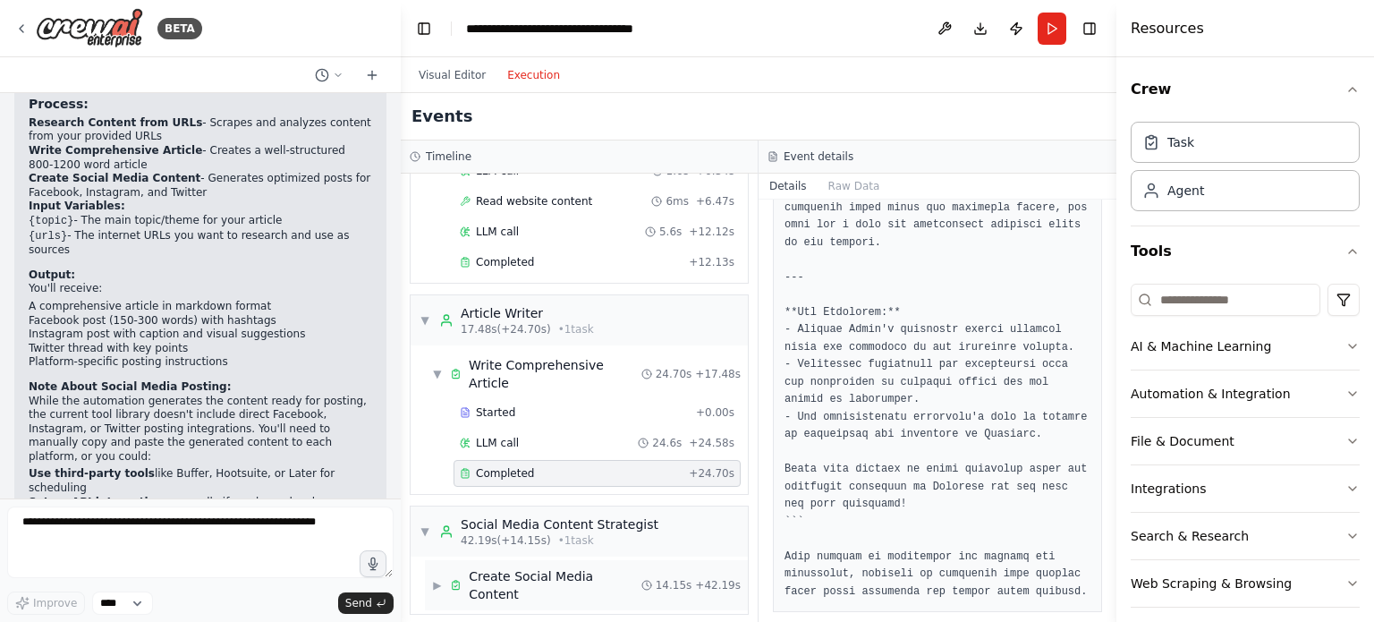
click at [529, 567] on div "Create Social Media Content" at bounding box center [555, 585] width 173 height 36
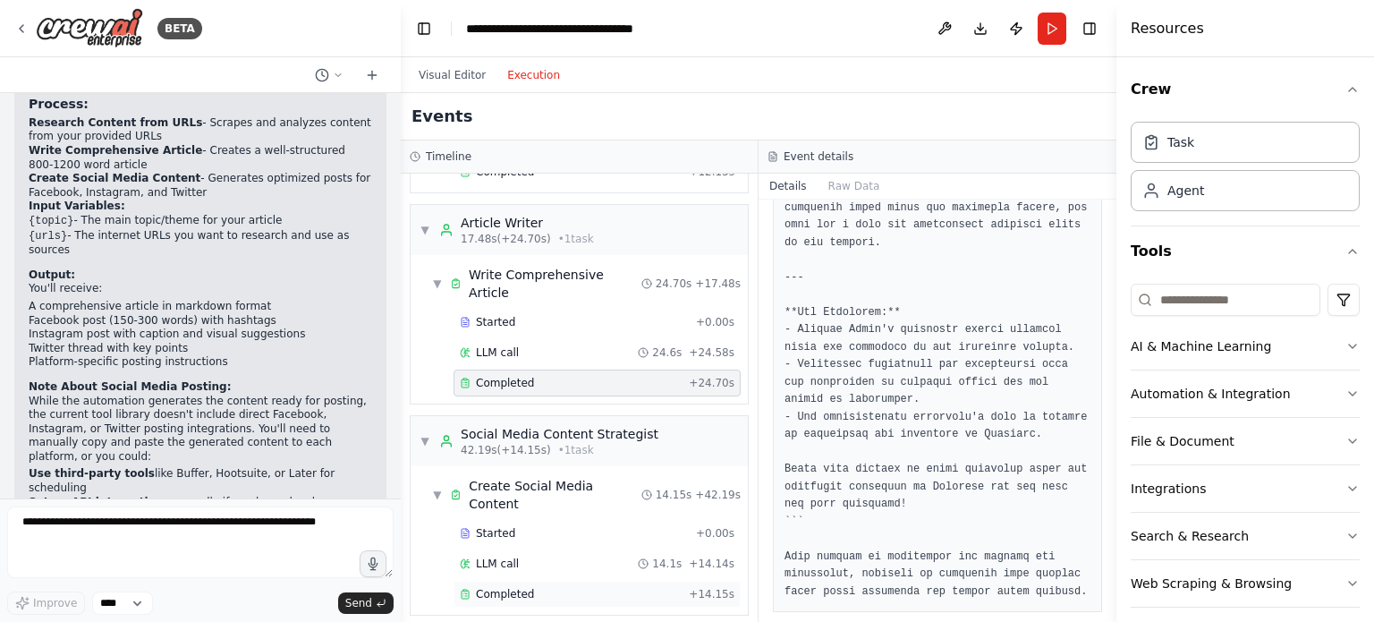
click at [505, 587] on span "Completed" at bounding box center [505, 594] width 58 height 14
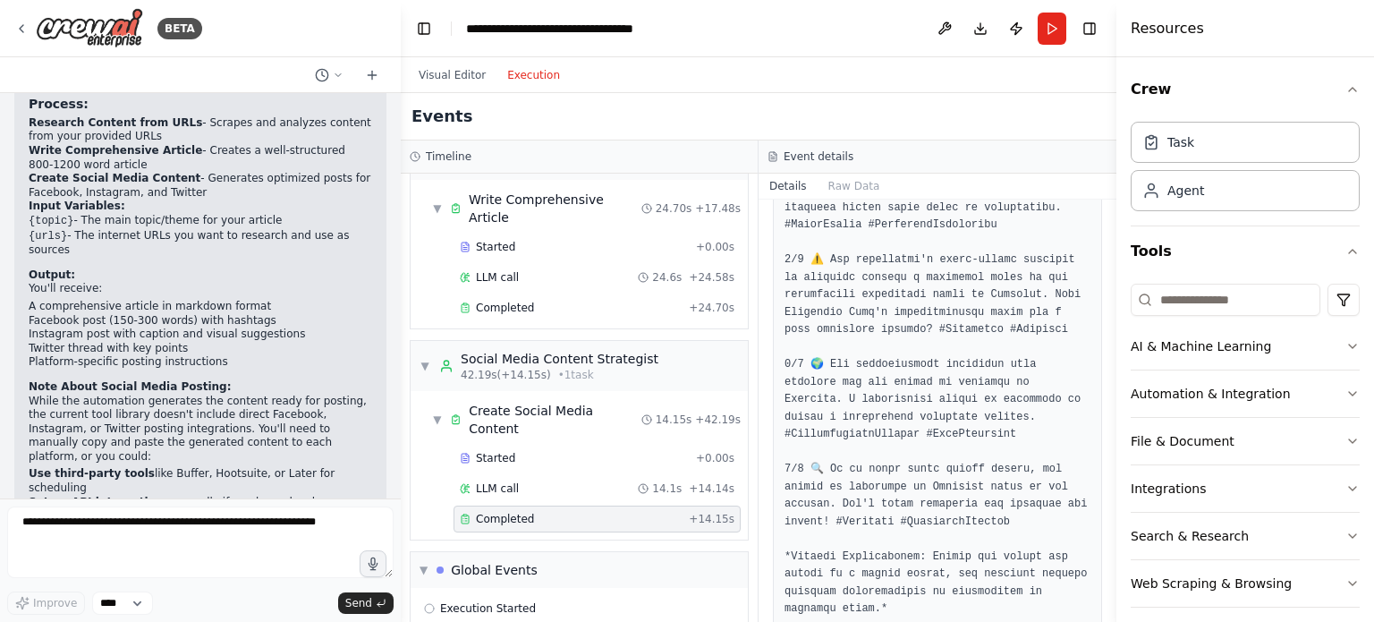
scroll to position [563, 0]
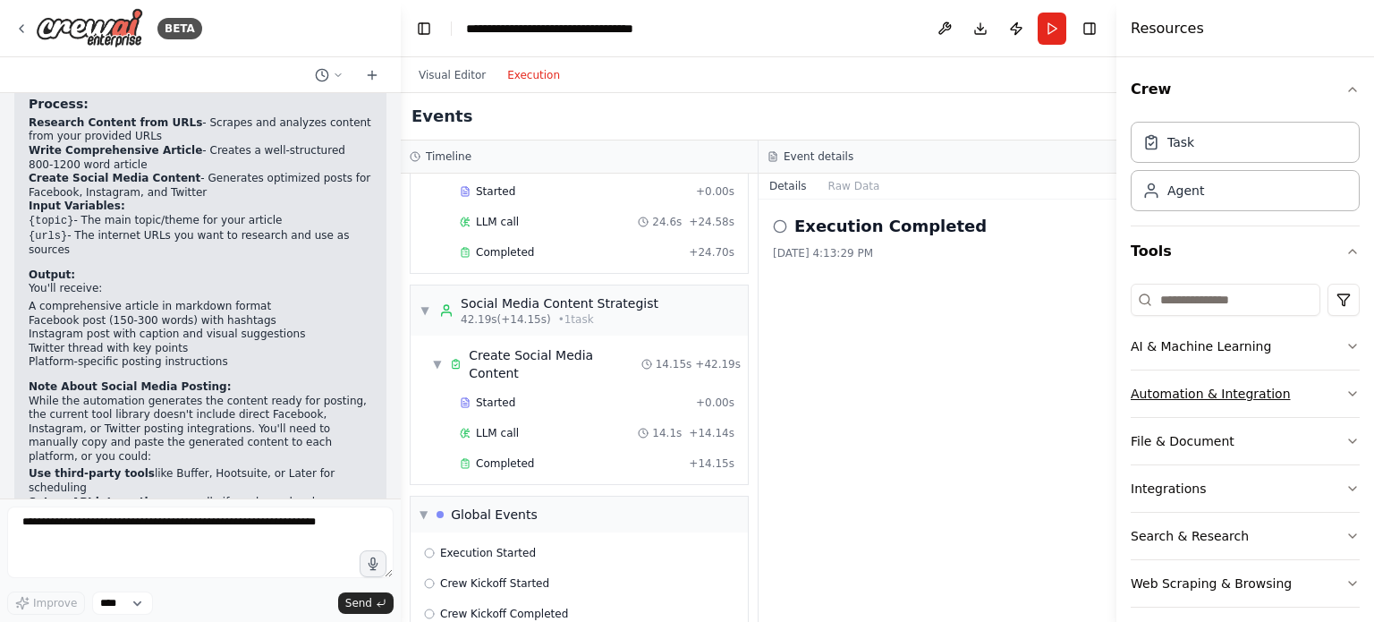
click at [1233, 390] on button "Automation & Integration" at bounding box center [1245, 393] width 229 height 47
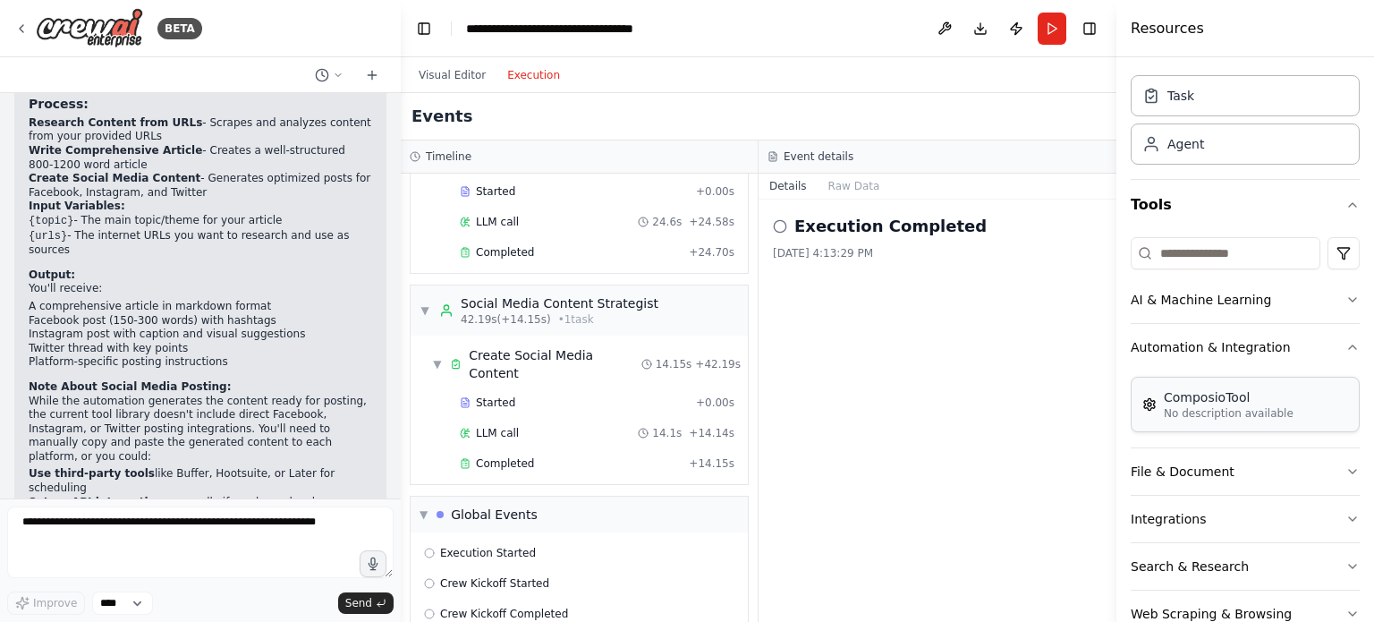
scroll to position [89, 0]
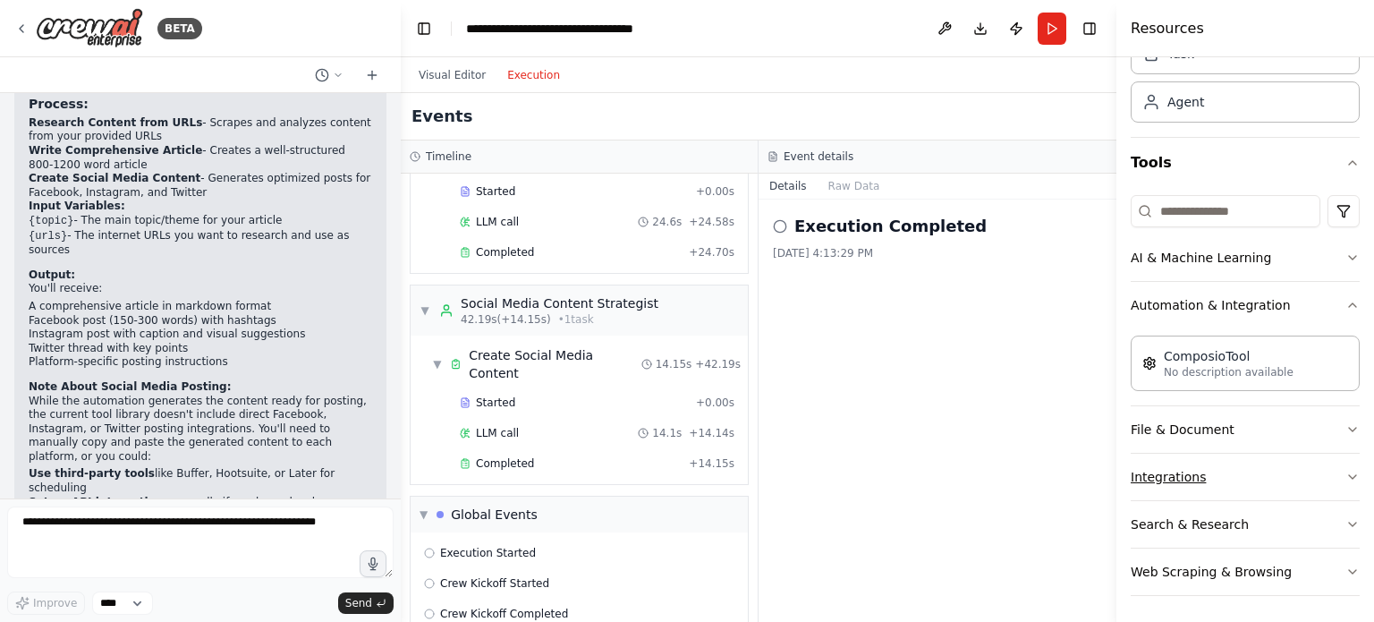
click at [1191, 476] on button "Integrations" at bounding box center [1245, 476] width 229 height 47
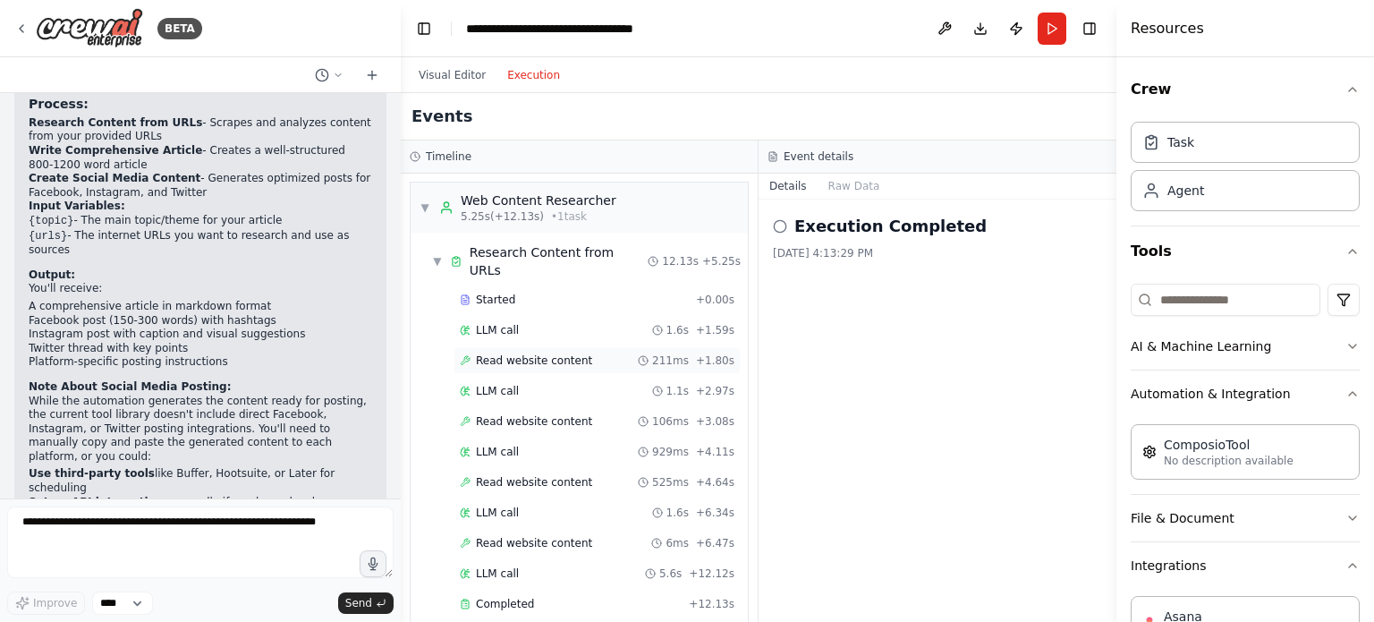
scroll to position [0, 0]
